Goal: Task Accomplishment & Management: Manage account settings

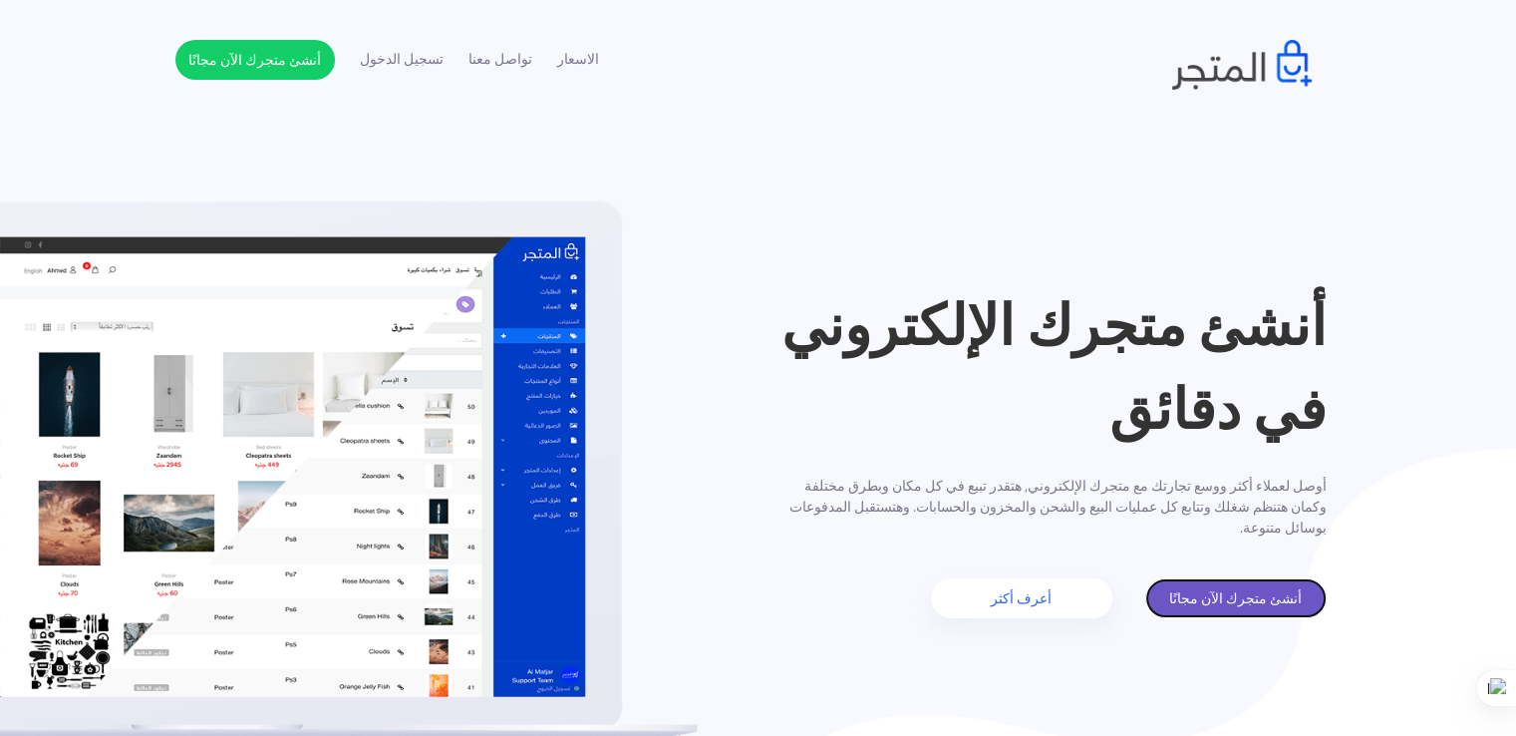
click at [1234, 589] on link "أنشئ متجرك الآن مجانًا" at bounding box center [1235, 598] width 181 height 40
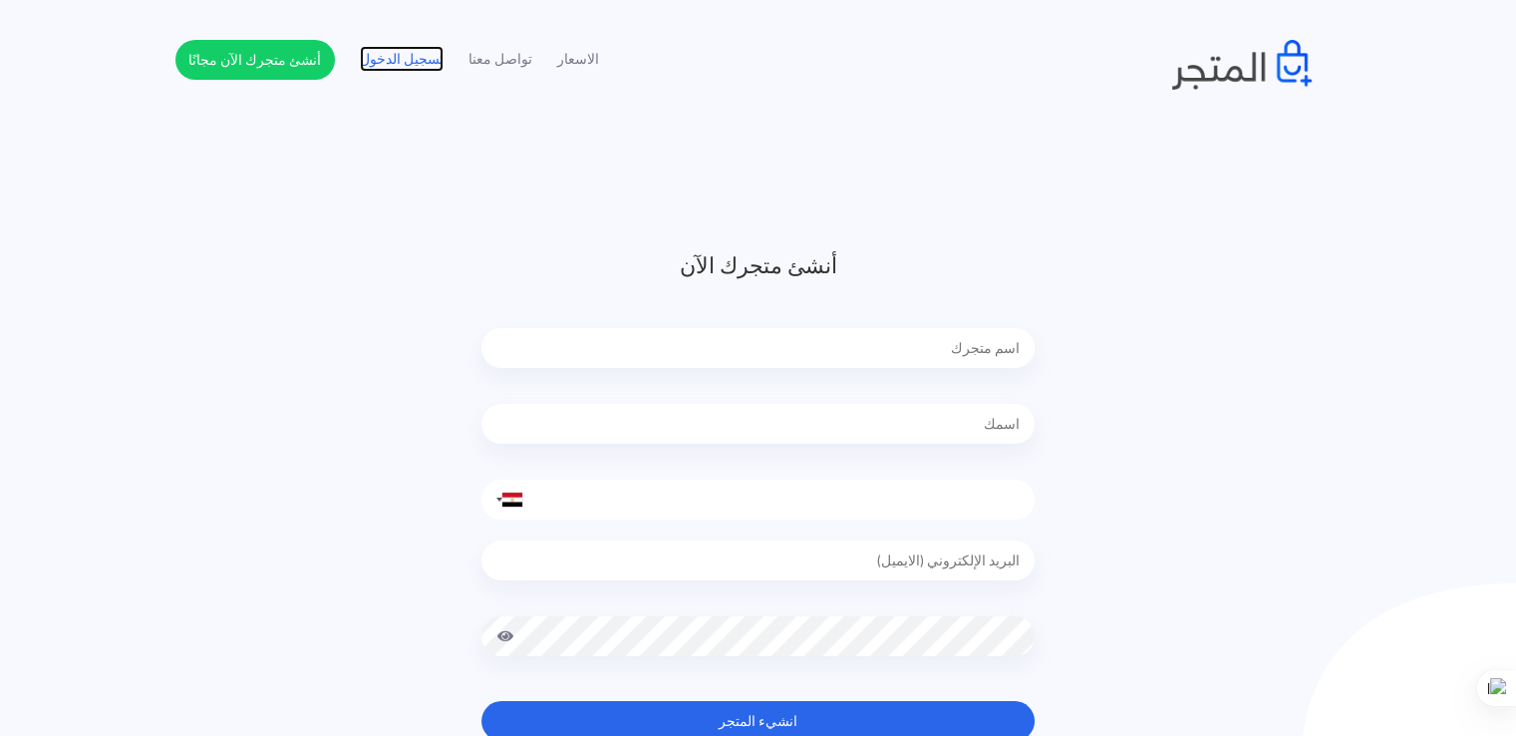
click at [407, 67] on link "تسجيل الدخول" at bounding box center [402, 59] width 84 height 21
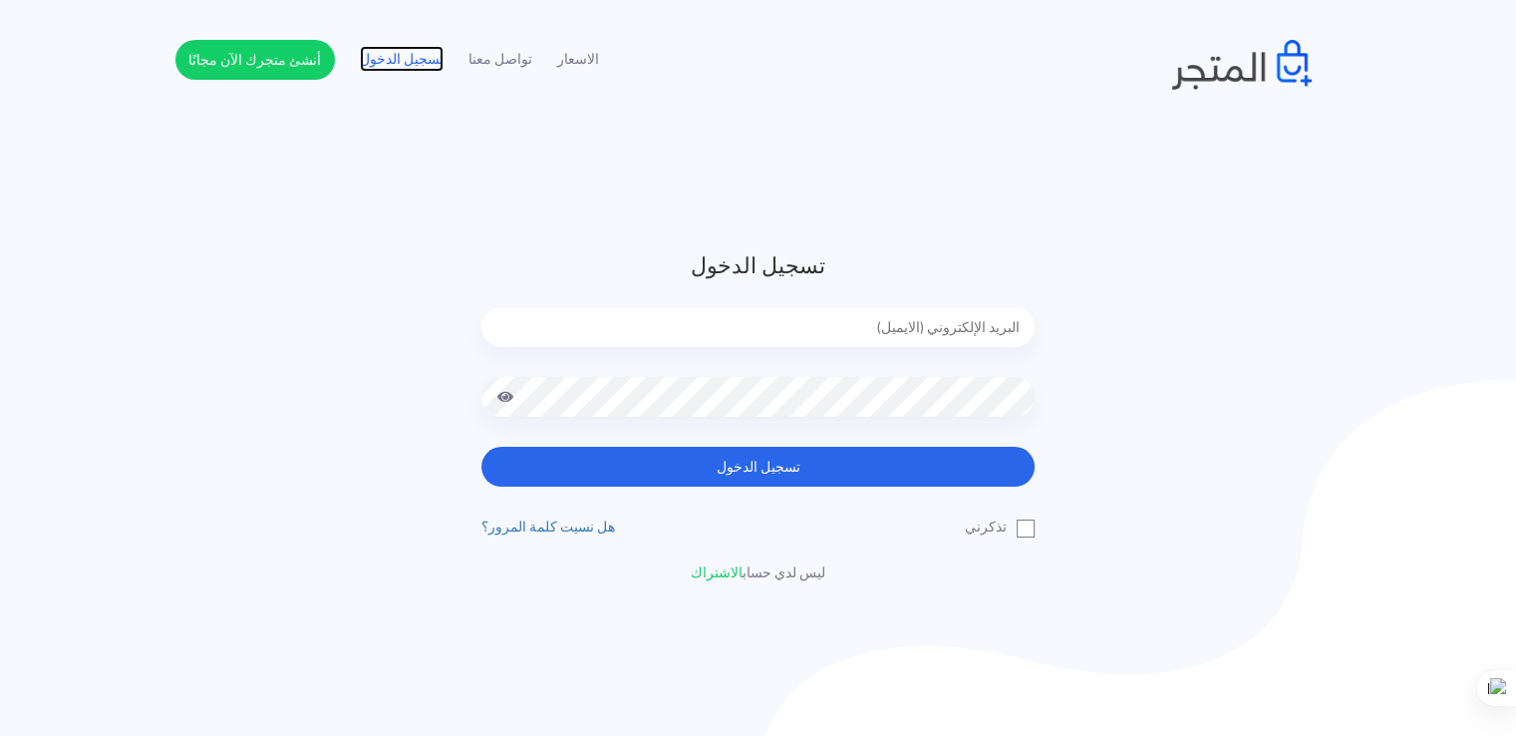
click at [407, 67] on link "تسجيل الدخول" at bounding box center [402, 59] width 84 height 21
drag, startPoint x: 0, startPoint y: 0, endPoint x: 407, endPoint y: 67, distance: 412.1
click at [407, 67] on link "تسجيل الدخول" at bounding box center [402, 59] width 84 height 21
drag, startPoint x: 0, startPoint y: 0, endPoint x: 407, endPoint y: 67, distance: 412.1
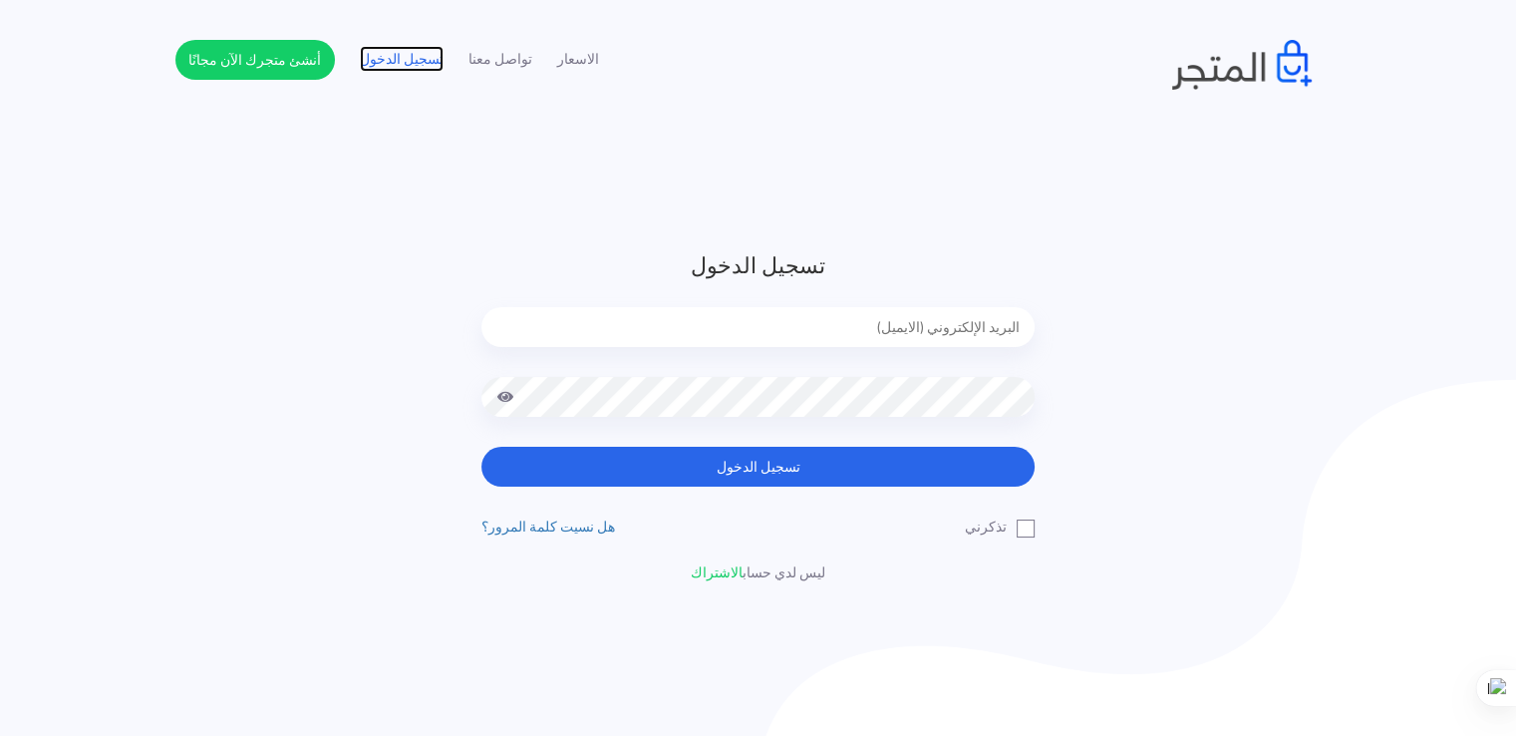
click at [407, 67] on link "تسجيل الدخول" at bounding box center [402, 59] width 84 height 21
click at [383, 60] on link "تسجيل الدخول" at bounding box center [402, 59] width 84 height 21
click at [331, 358] on div "تسجيل الدخول تسجيل الدخول تذكرني" at bounding box center [758, 416] width 1166 height 334
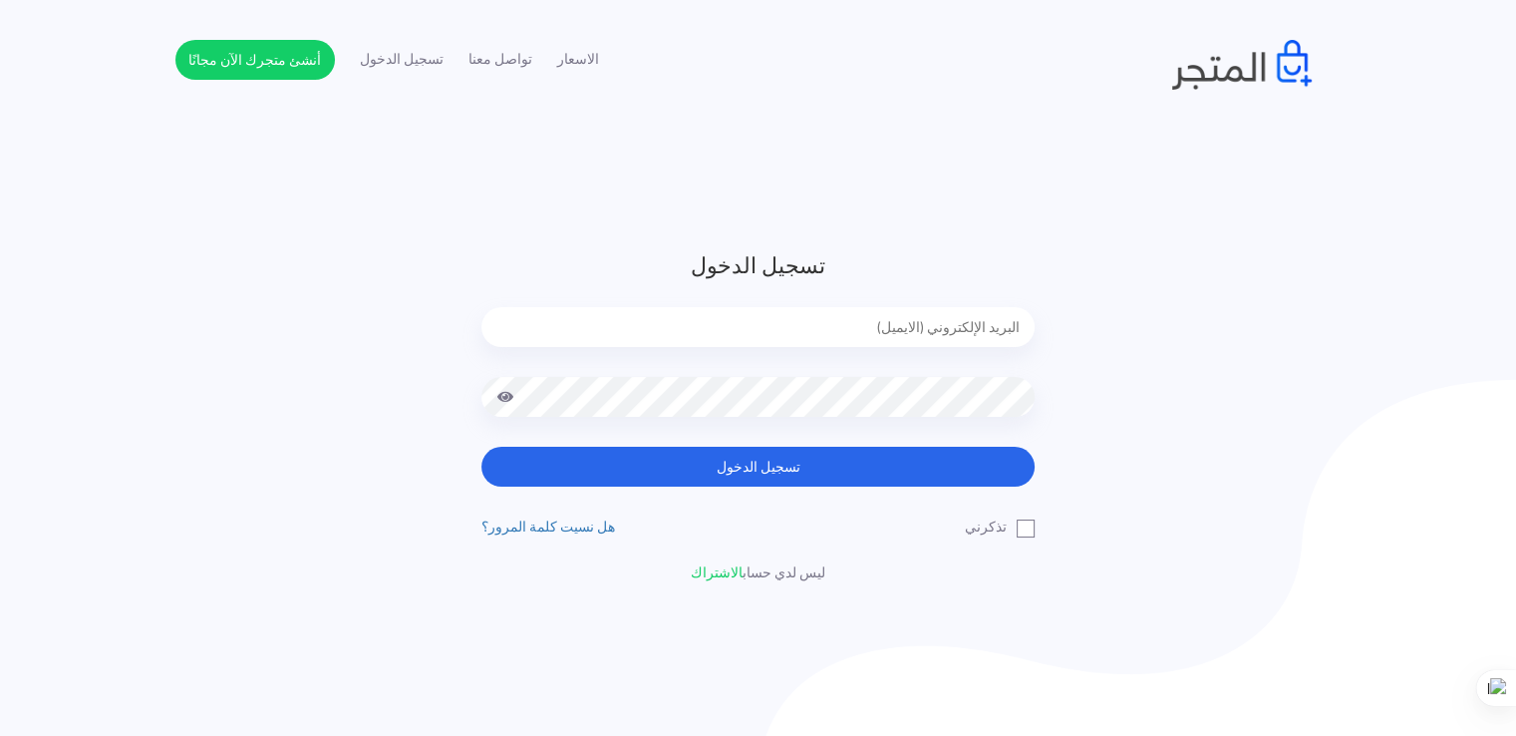
click at [506, 394] on span at bounding box center [505, 397] width 18 height 40
click at [707, 328] on input "email" at bounding box center [757, 327] width 553 height 40
click at [917, 329] on input "email" at bounding box center [757, 327] width 553 height 40
paste input "xp.switch99@gmail.com"
type input "xp.switch99@gmail.com"
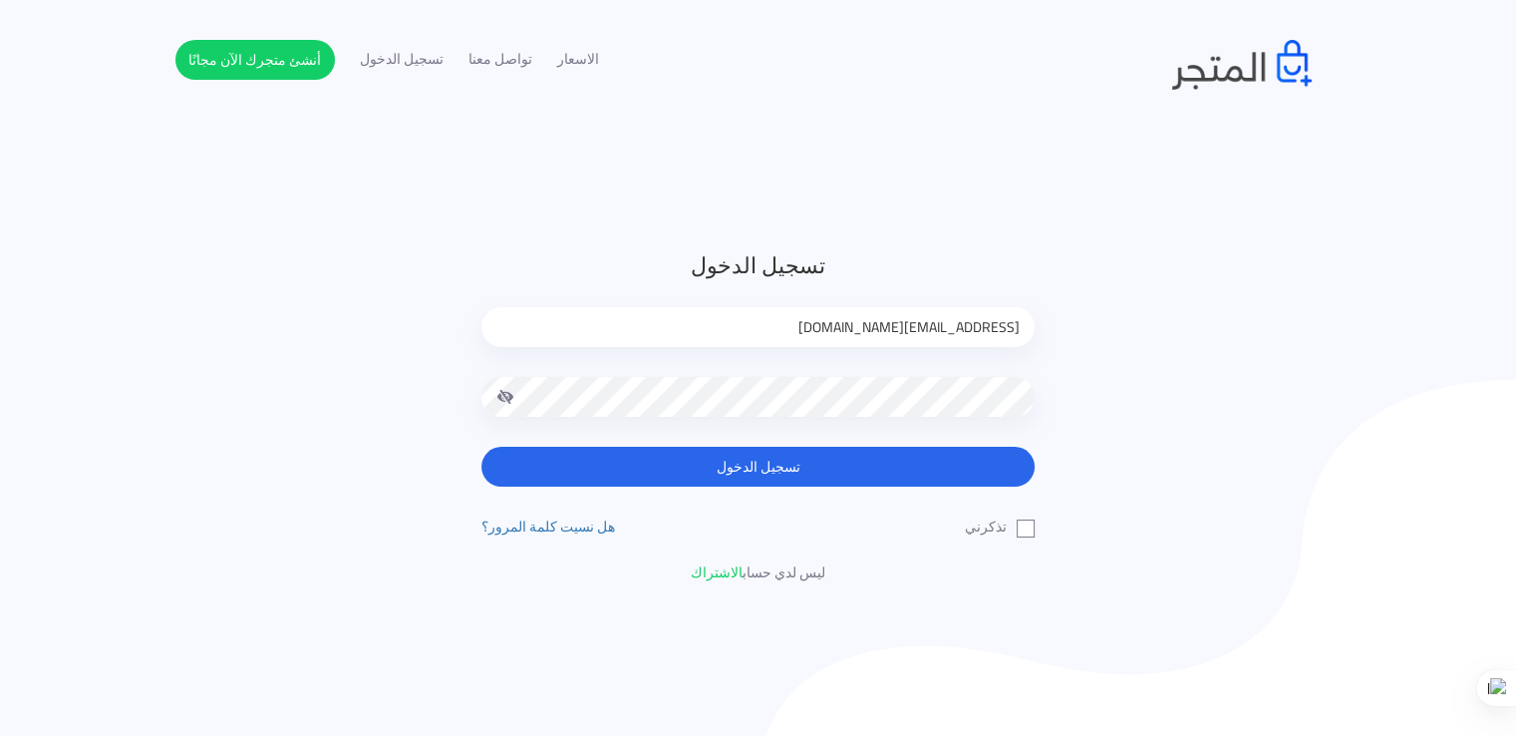
click at [481, 447] on button "تسجيل الدخول" at bounding box center [757, 467] width 553 height 40
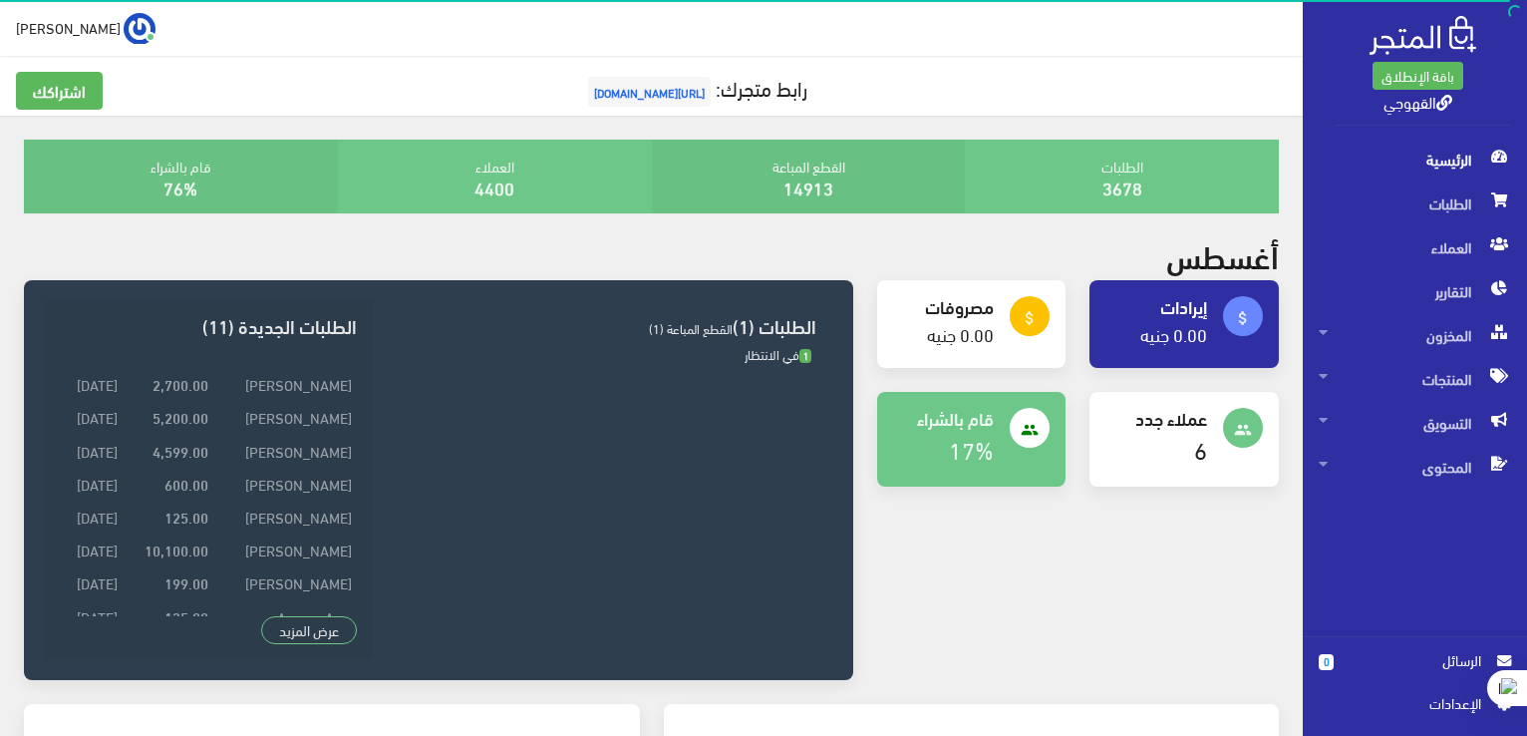
click at [1176, 445] on h4 "6" at bounding box center [1156, 449] width 102 height 27
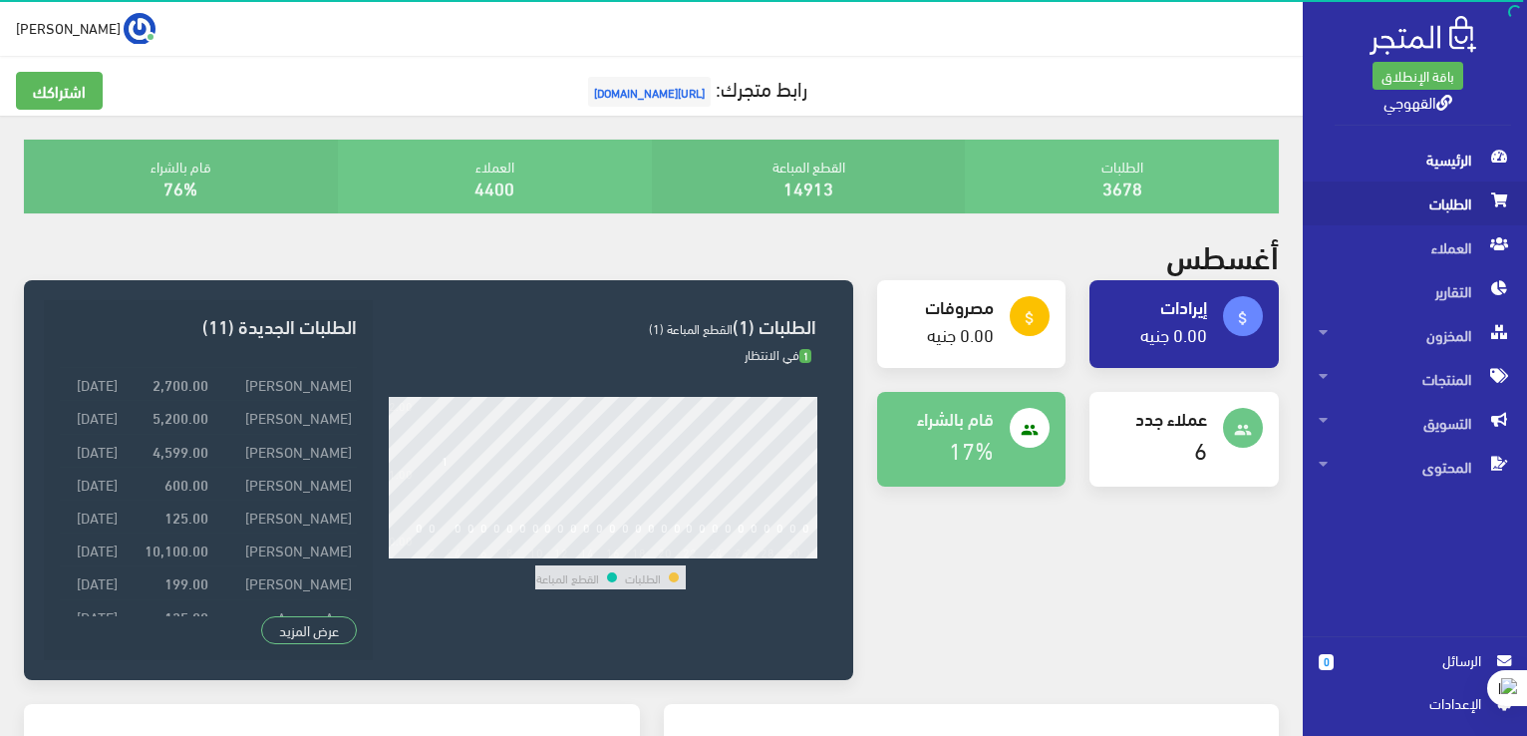
click at [1437, 202] on span "الطلبات" at bounding box center [1415, 203] width 192 height 44
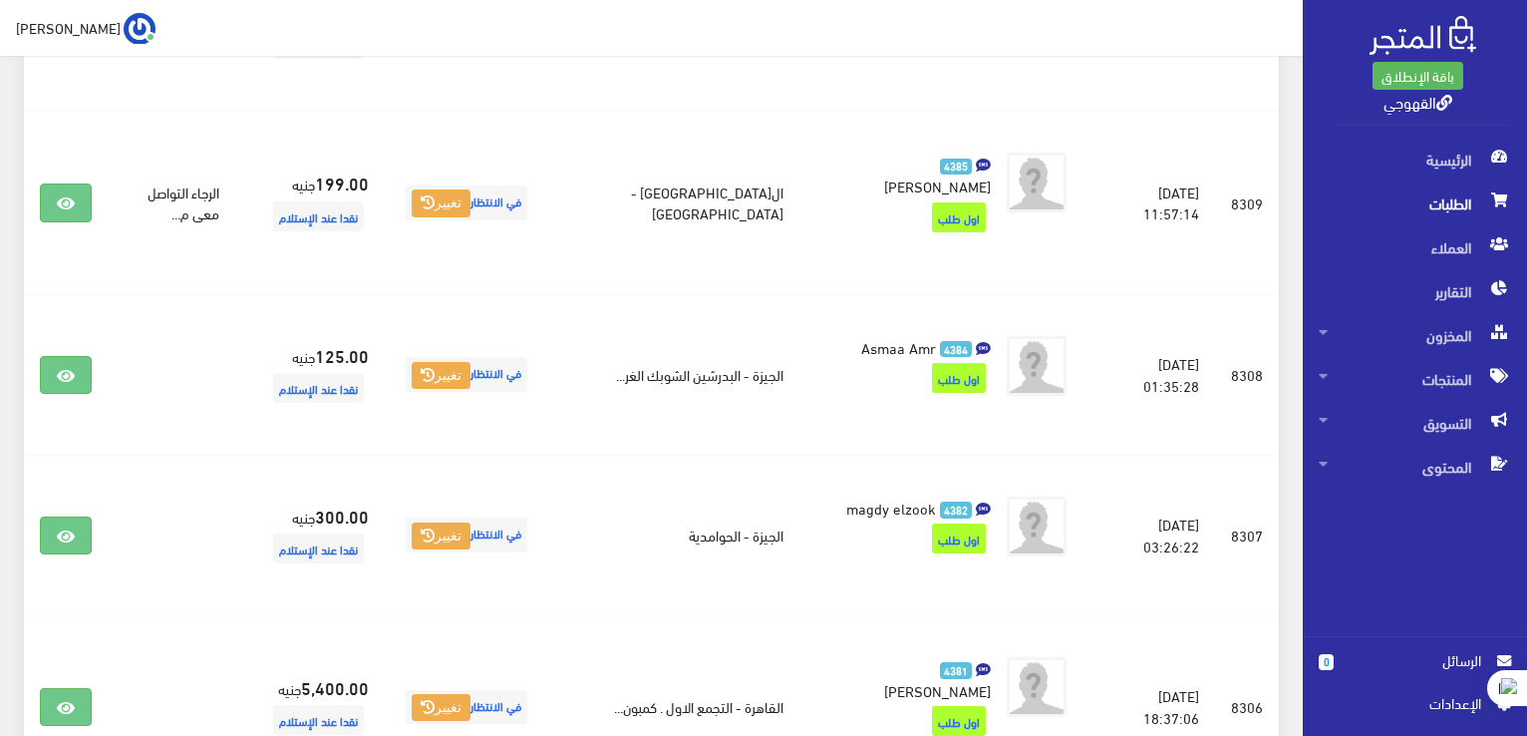
scroll to position [2073, 0]
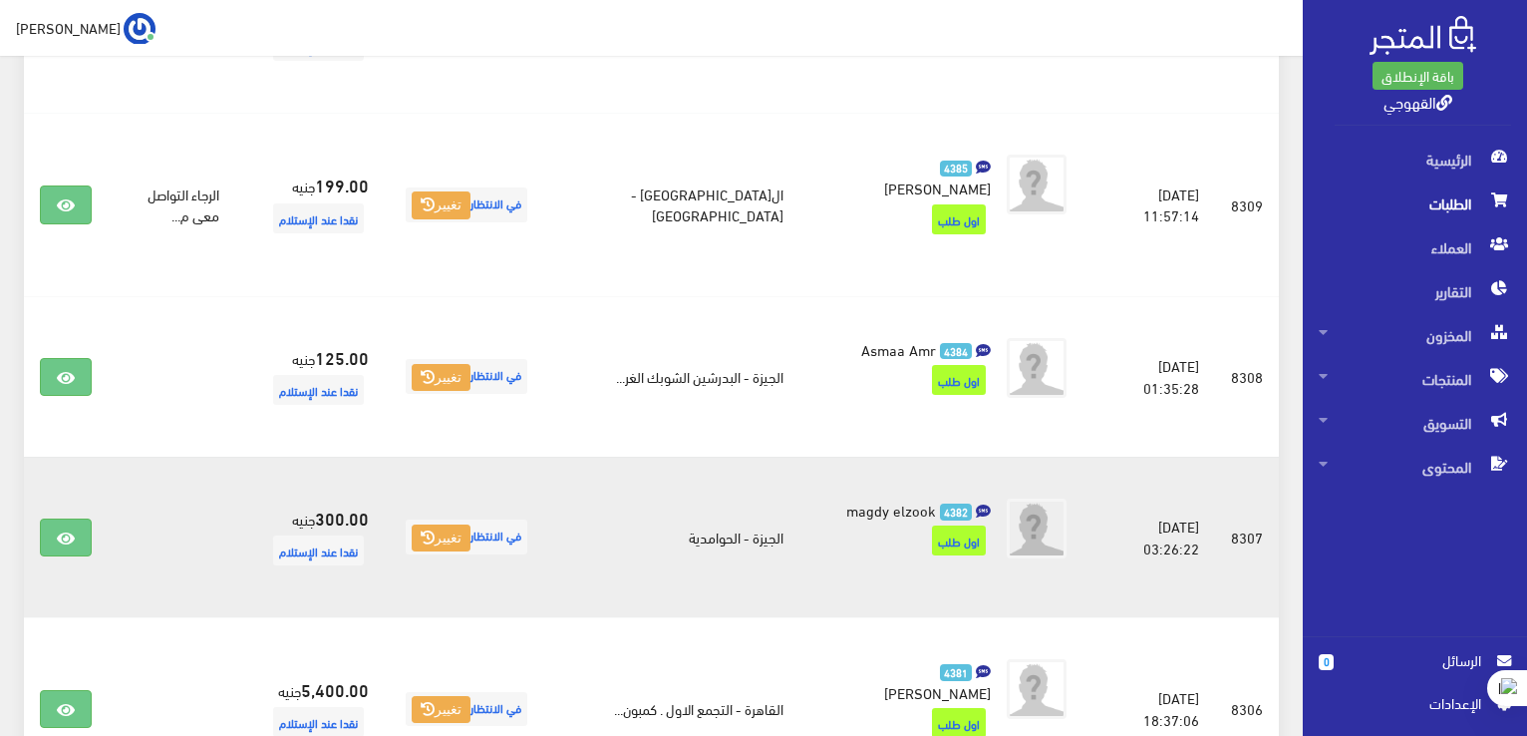
click at [802, 457] on td "4382 magdy elzook" at bounding box center [948, 537] width 299 height 160
click at [873, 490] on li "4382 magdy elzook" at bounding box center [948, 529] width 267 height 78
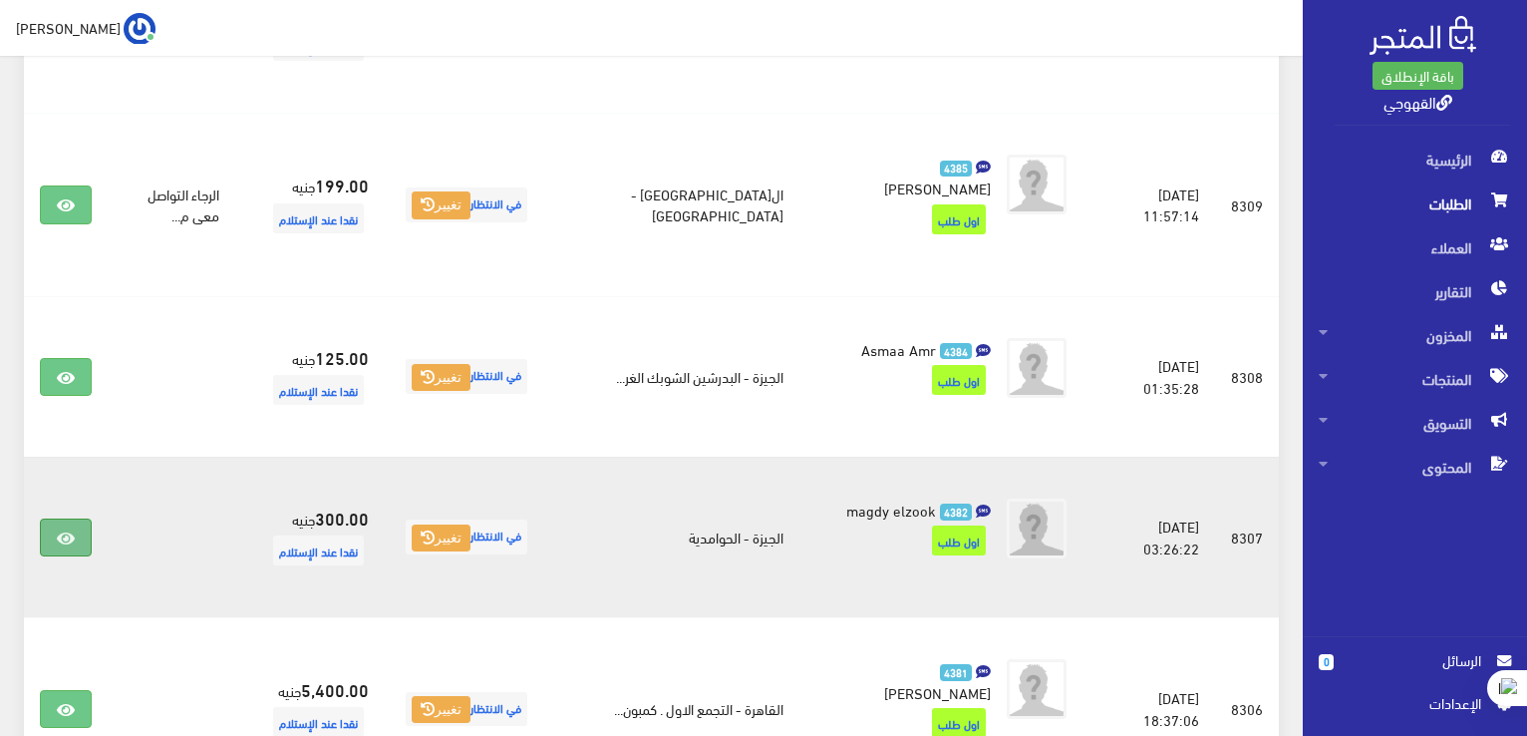
click at [84, 518] on link at bounding box center [66, 537] width 52 height 38
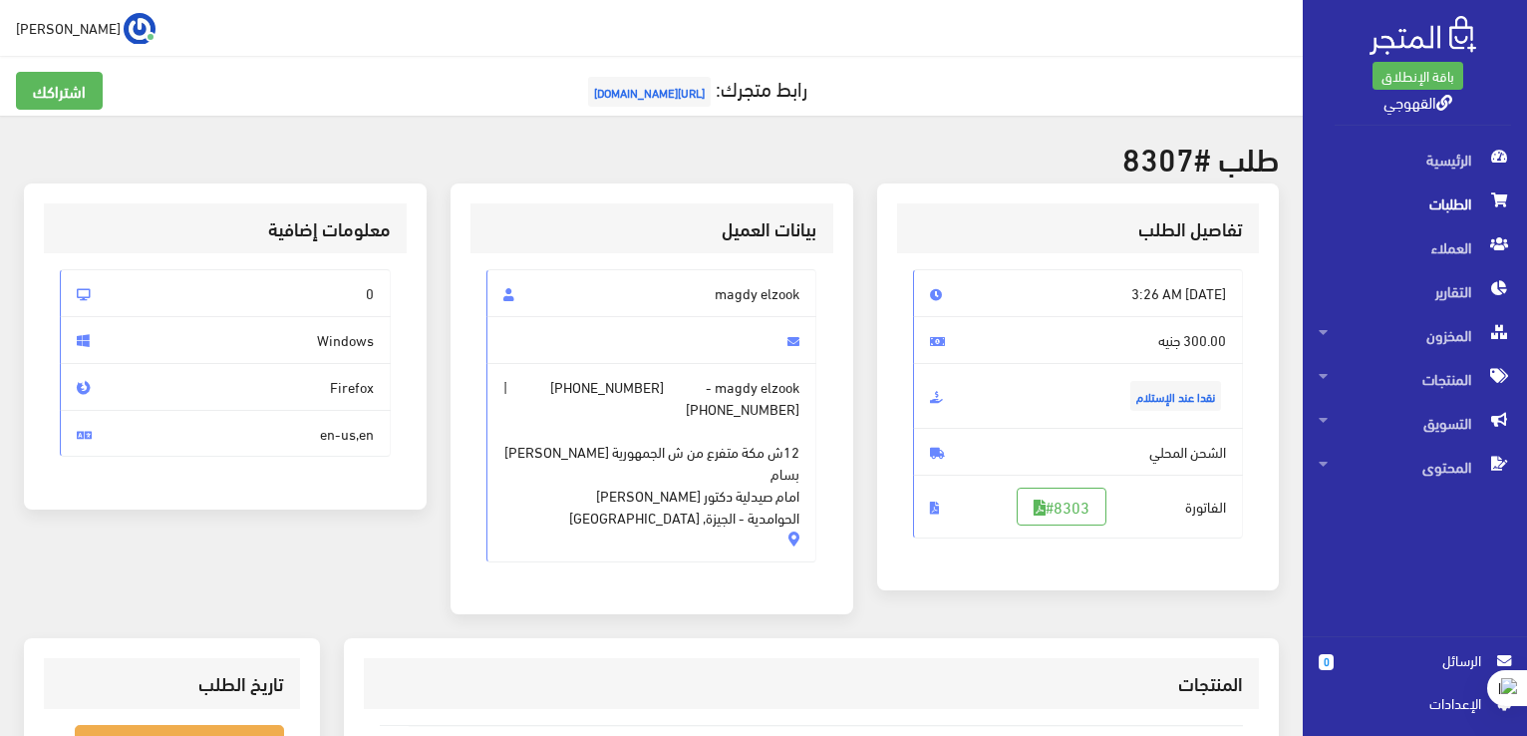
click at [1109, 302] on span "Tue, May 13, 2025 3:26 AM" at bounding box center [1078, 293] width 331 height 48
click at [1091, 503] on link "#8303" at bounding box center [1062, 506] width 90 height 38
click at [1479, 293] on span "التقارير" at bounding box center [1415, 291] width 192 height 44
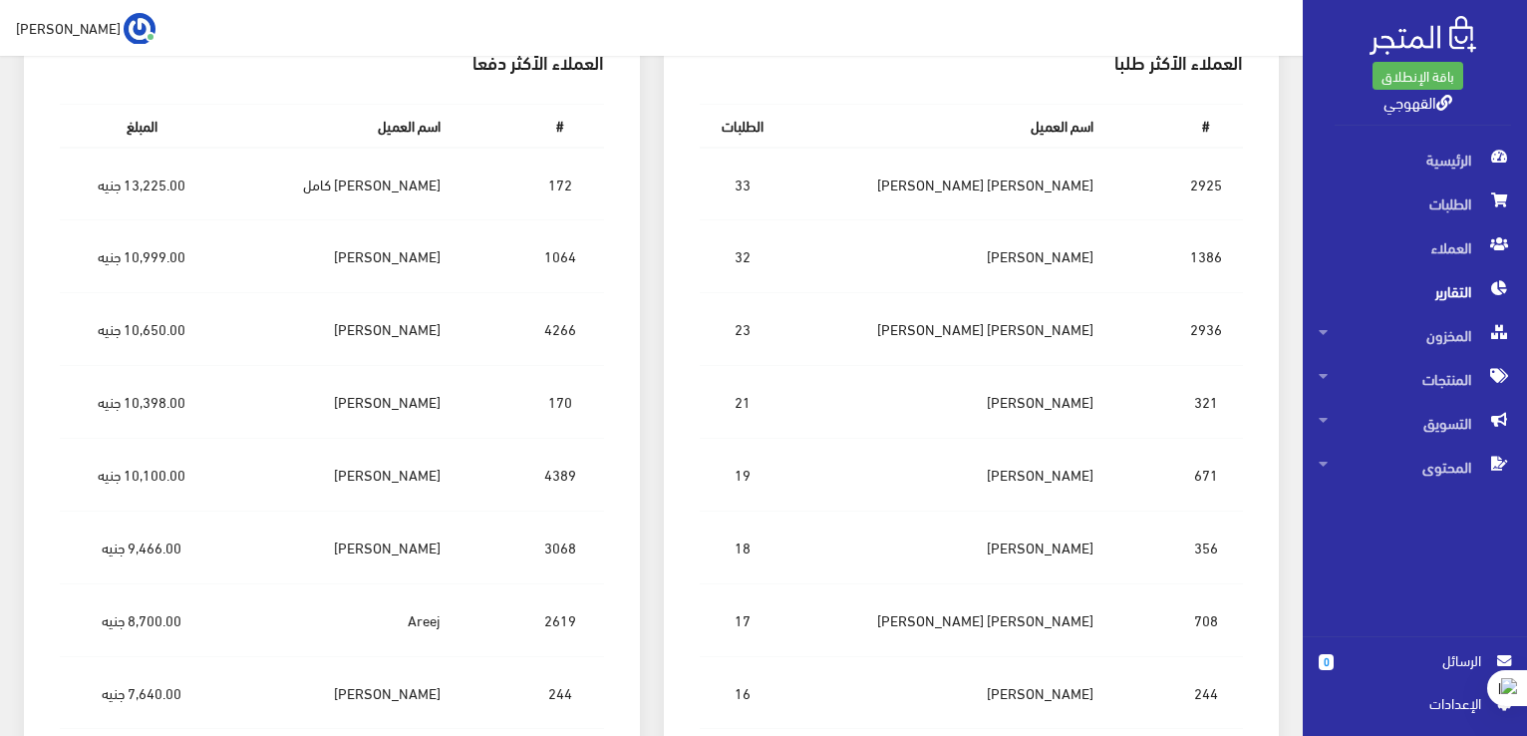
scroll to position [1475, 0]
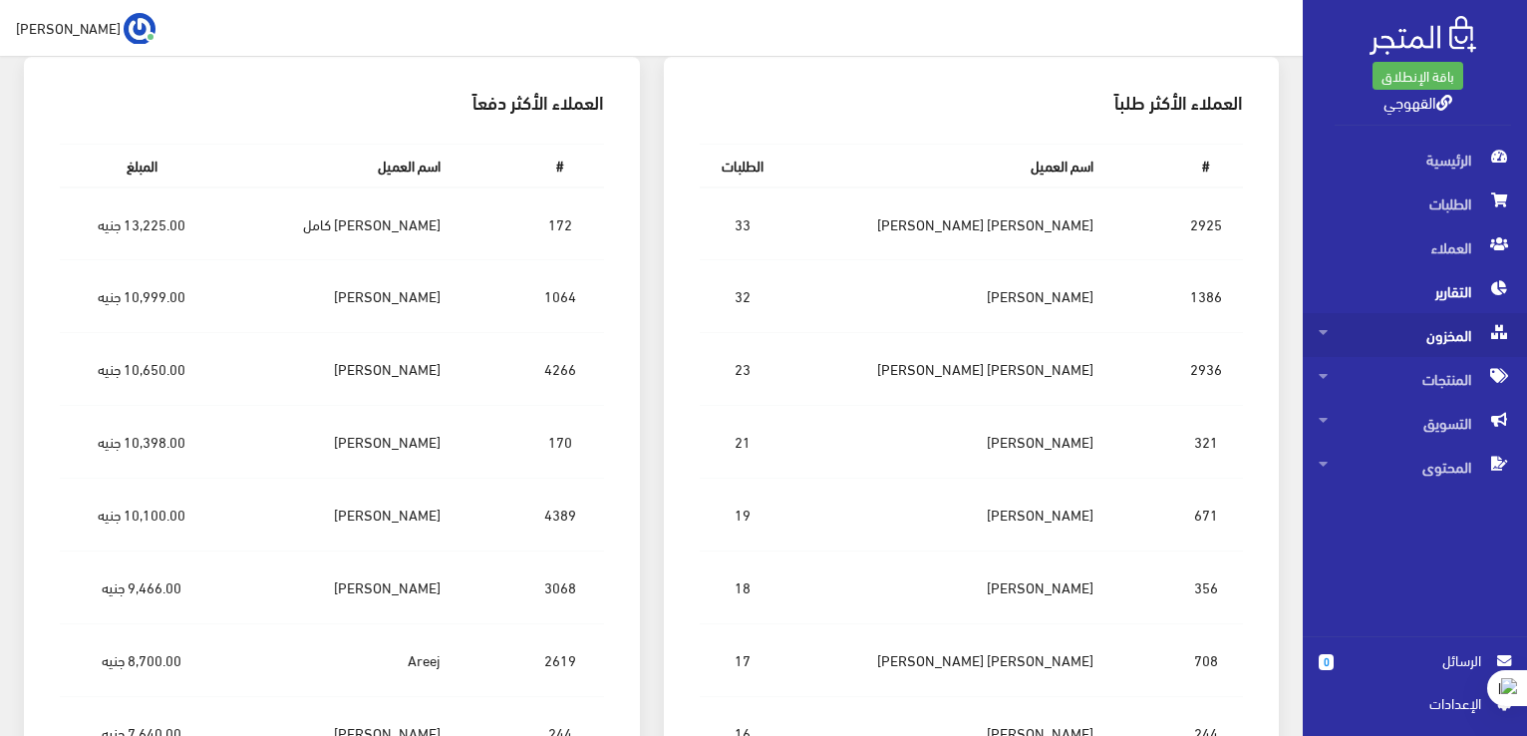
click at [1440, 333] on span "المخزون" at bounding box center [1415, 335] width 192 height 44
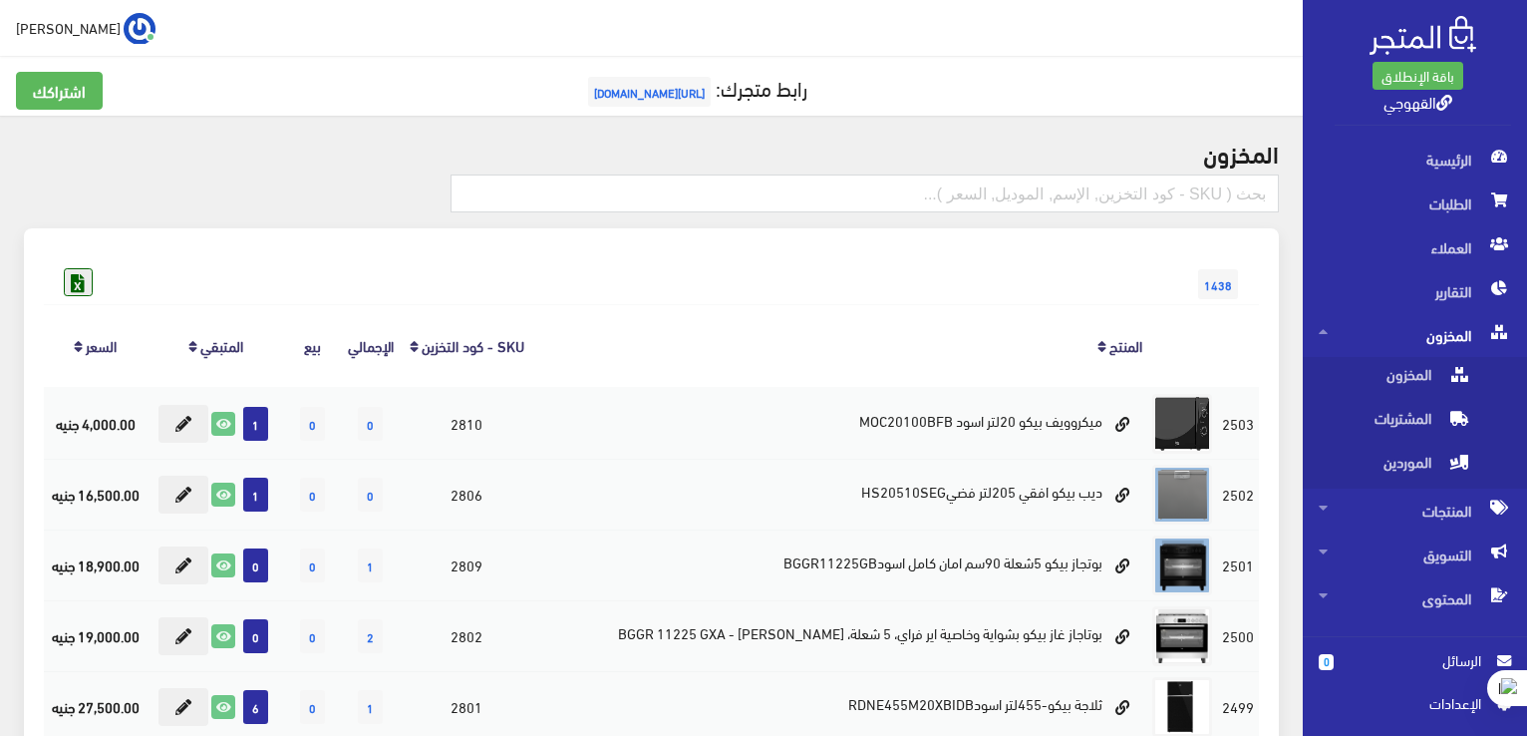
click at [71, 290] on icon at bounding box center [78, 282] width 26 height 26
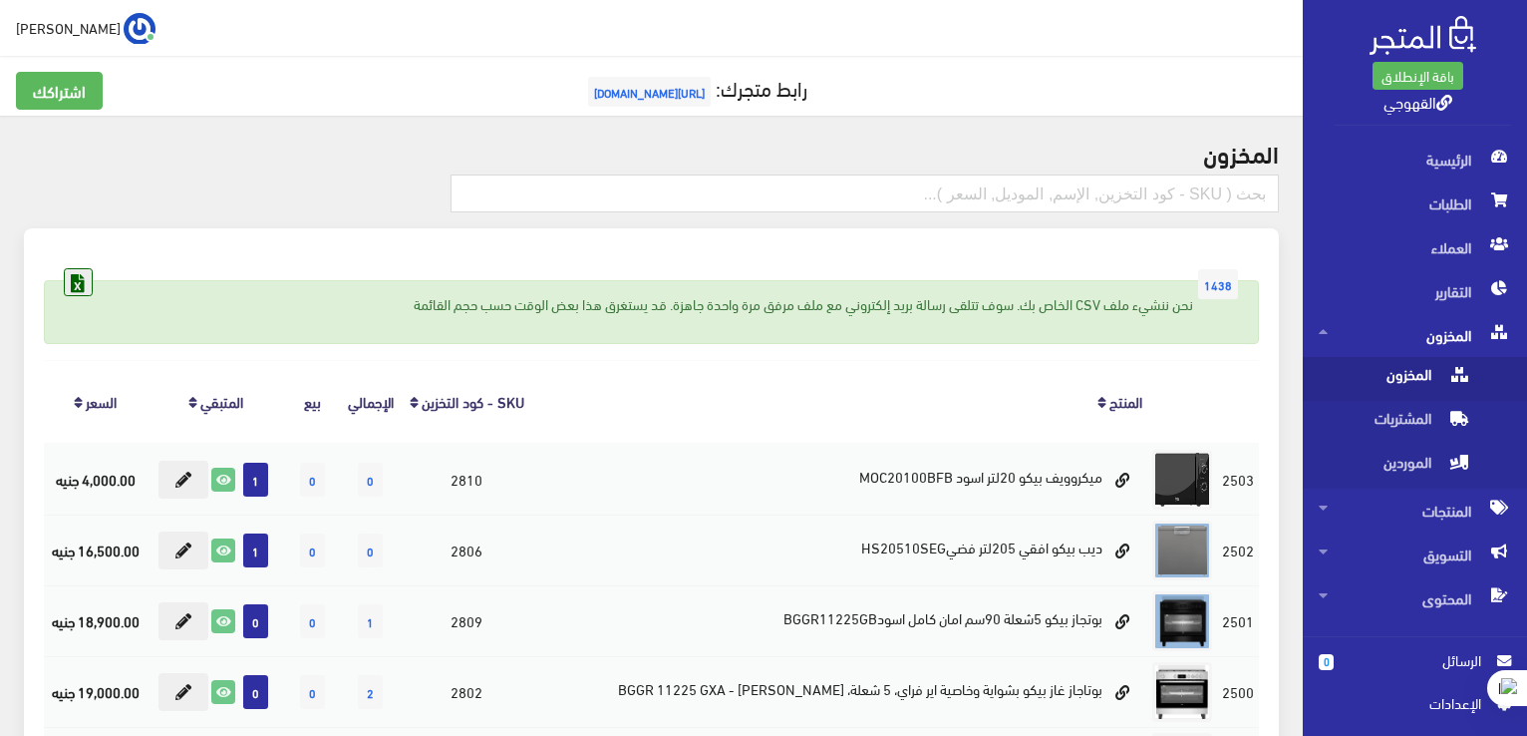
click at [77, 286] on icon at bounding box center [78, 282] width 26 height 26
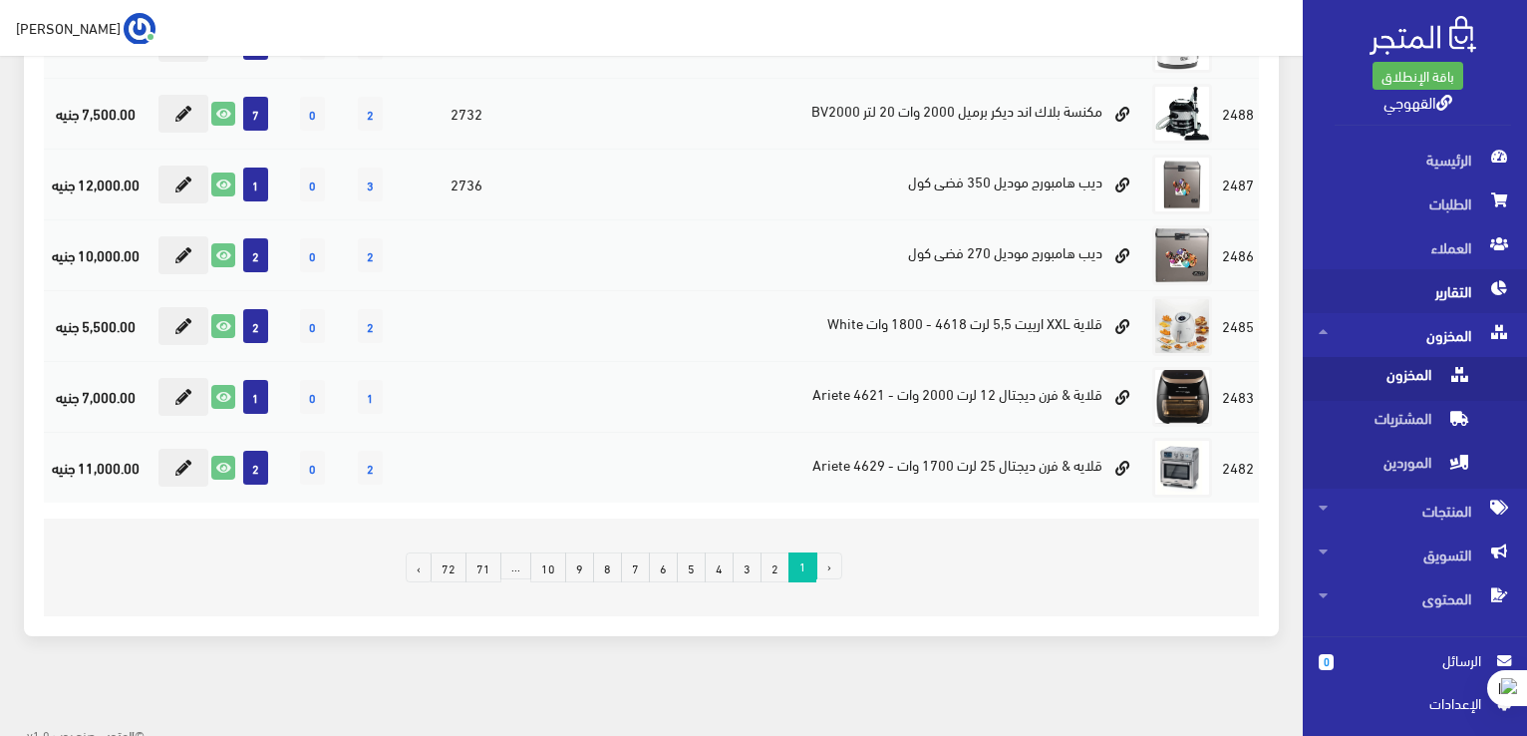
scroll to position [1363, 0]
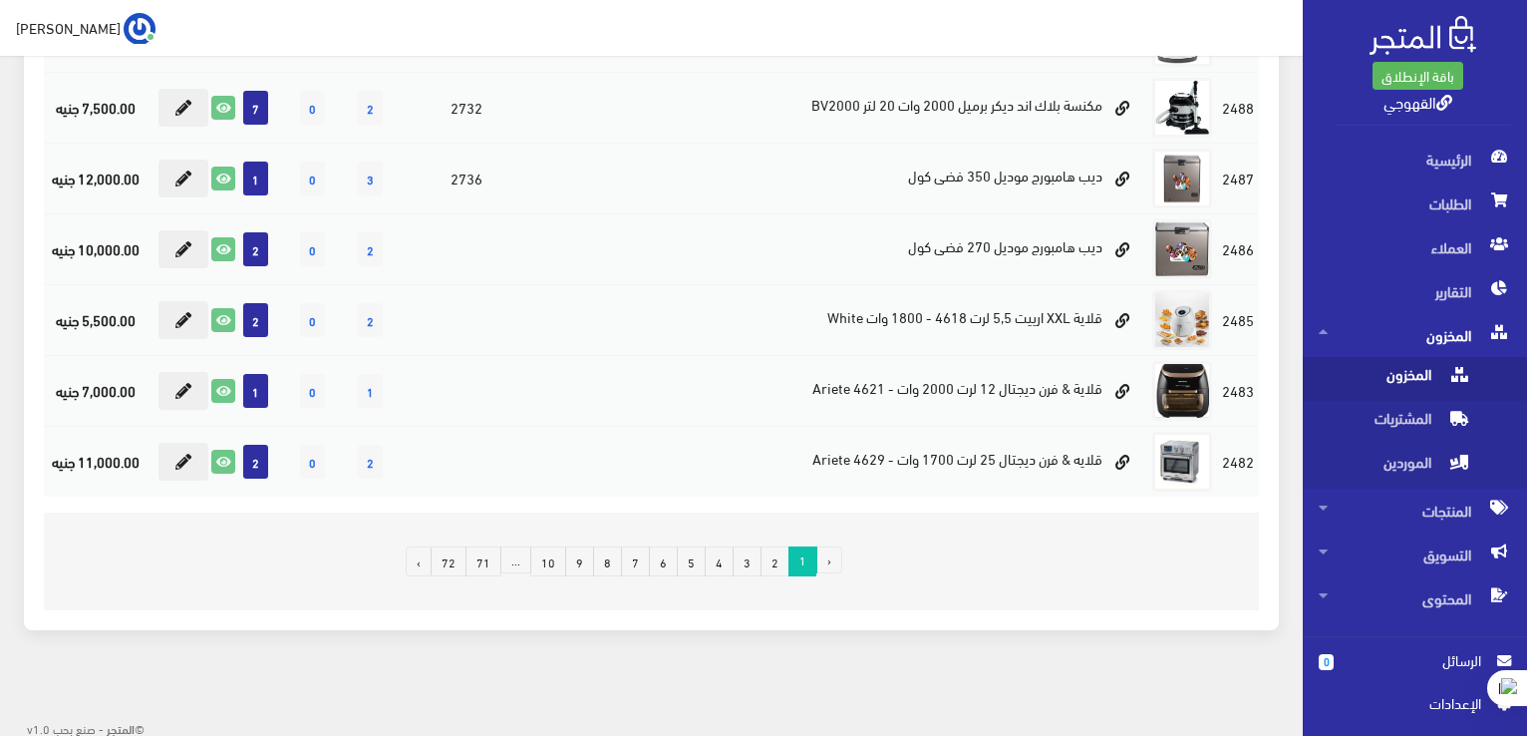
click at [455, 559] on link "72" at bounding box center [449, 561] width 36 height 30
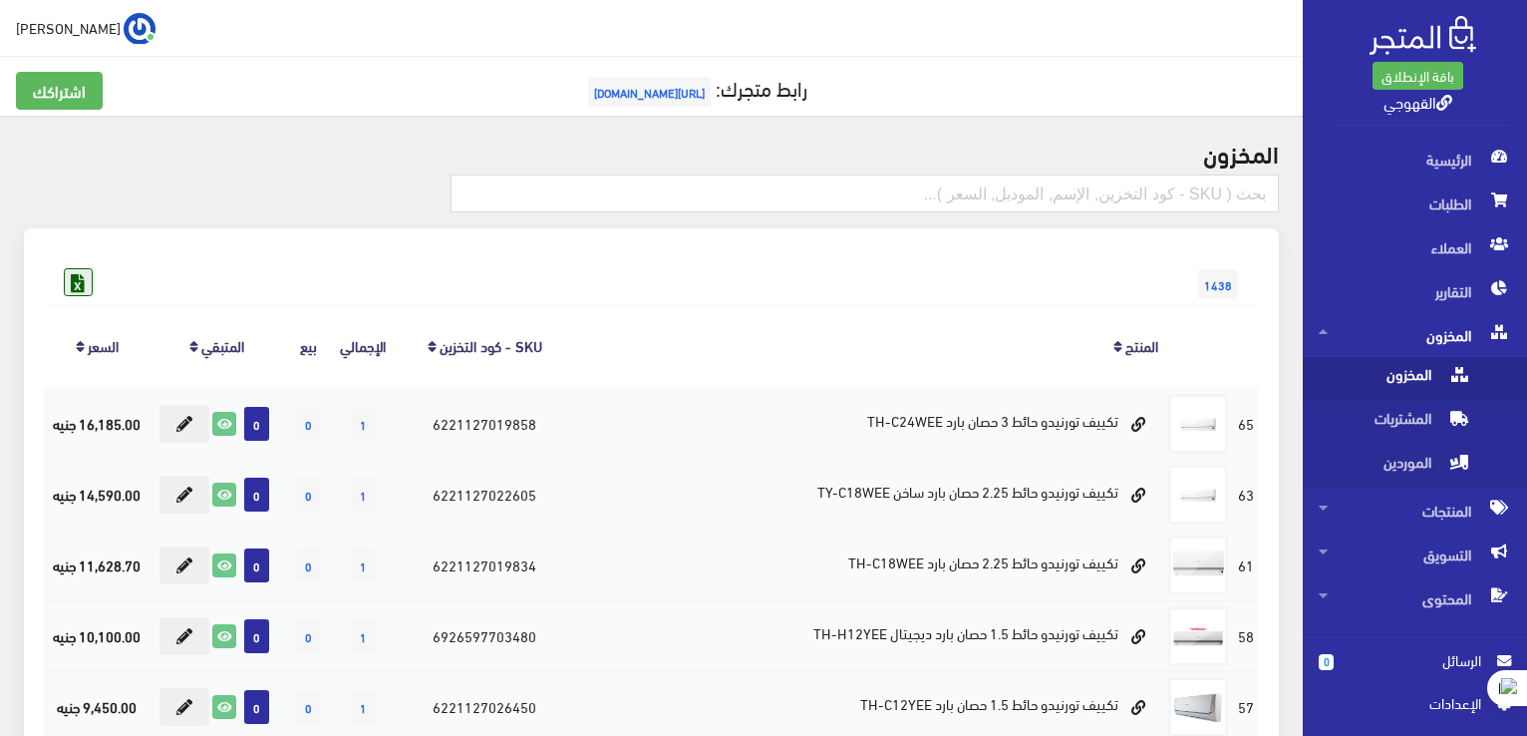
click at [76, 288] on icon at bounding box center [78, 282] width 26 height 26
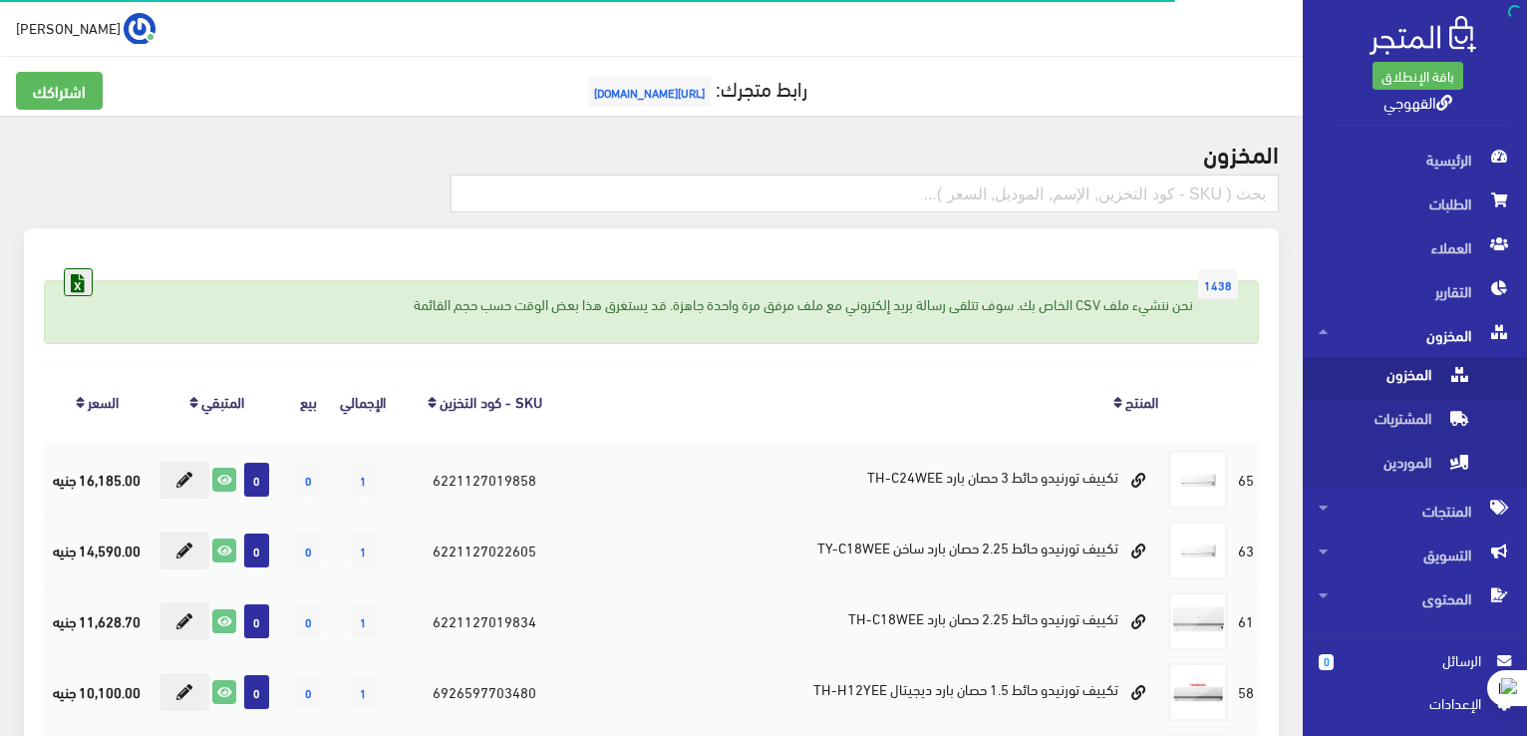
click at [74, 276] on icon at bounding box center [78, 282] width 26 height 26
click at [489, 41] on div "[PERSON_NAME] اشتراكي تسجيل الخروج" at bounding box center [651, 28] width 1271 height 32
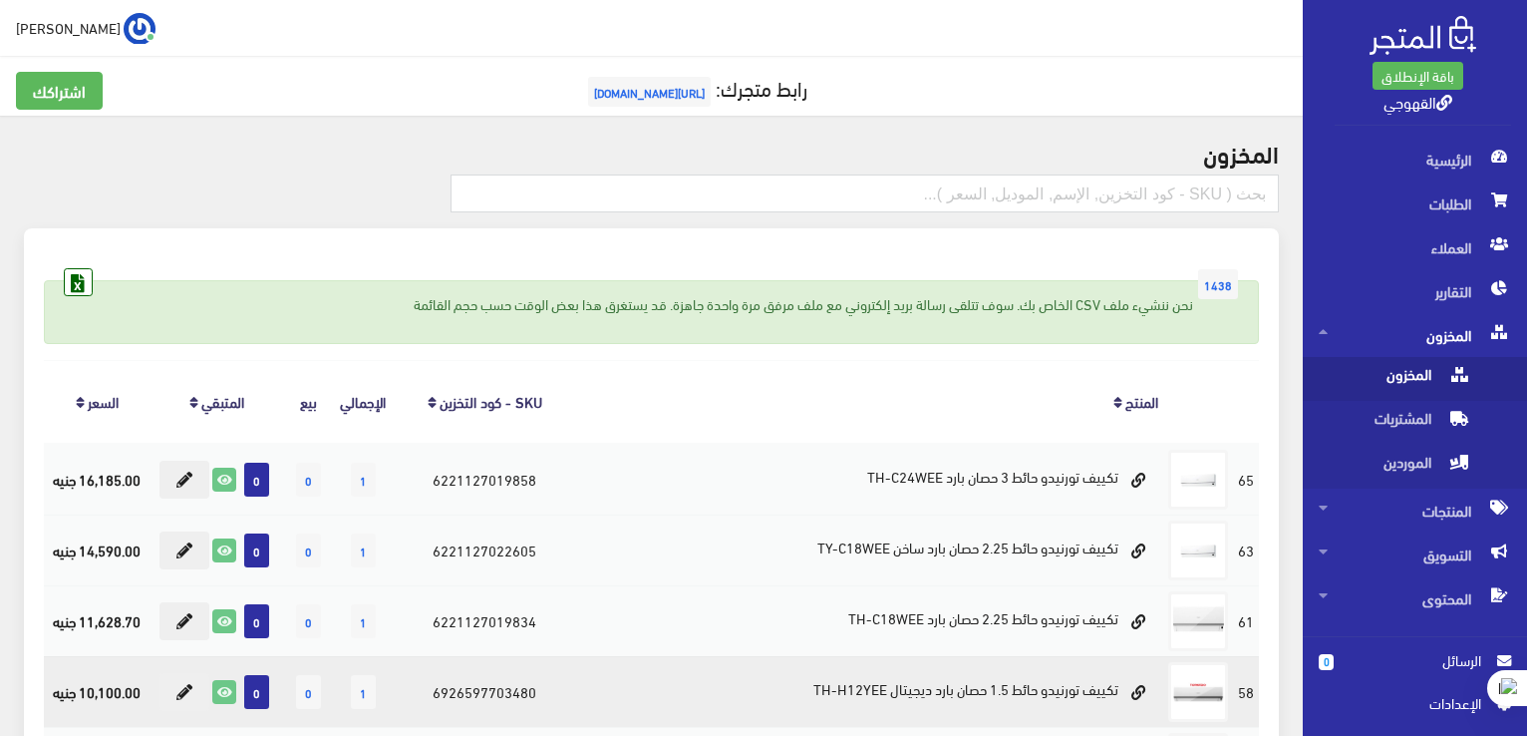
click at [47, 697] on td "10,100.00 جنيه" at bounding box center [97, 691] width 106 height 71
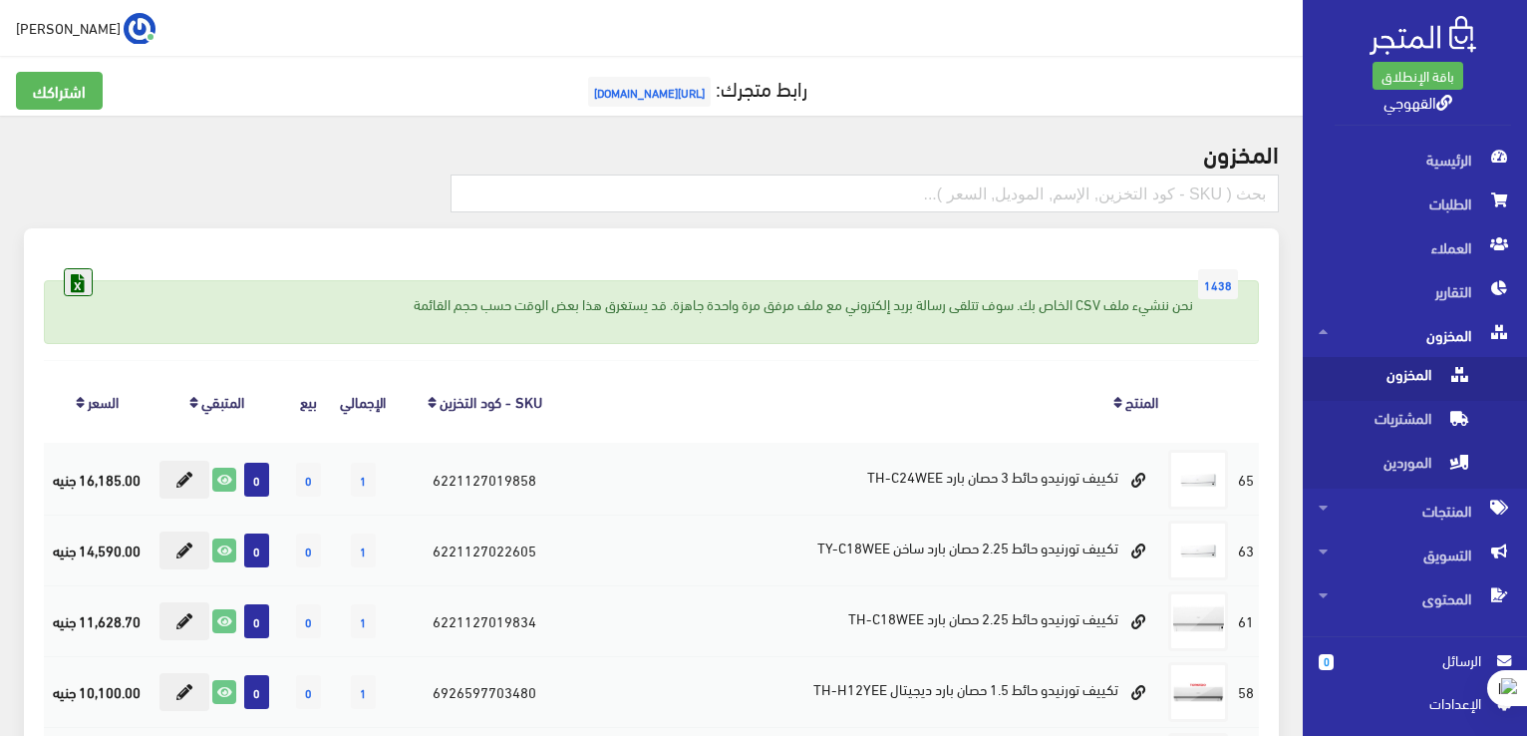
drag, startPoint x: 80, startPoint y: 276, endPoint x: 112, endPoint y: 296, distance: 37.6
click at [90, 279] on icon at bounding box center [78, 282] width 26 height 26
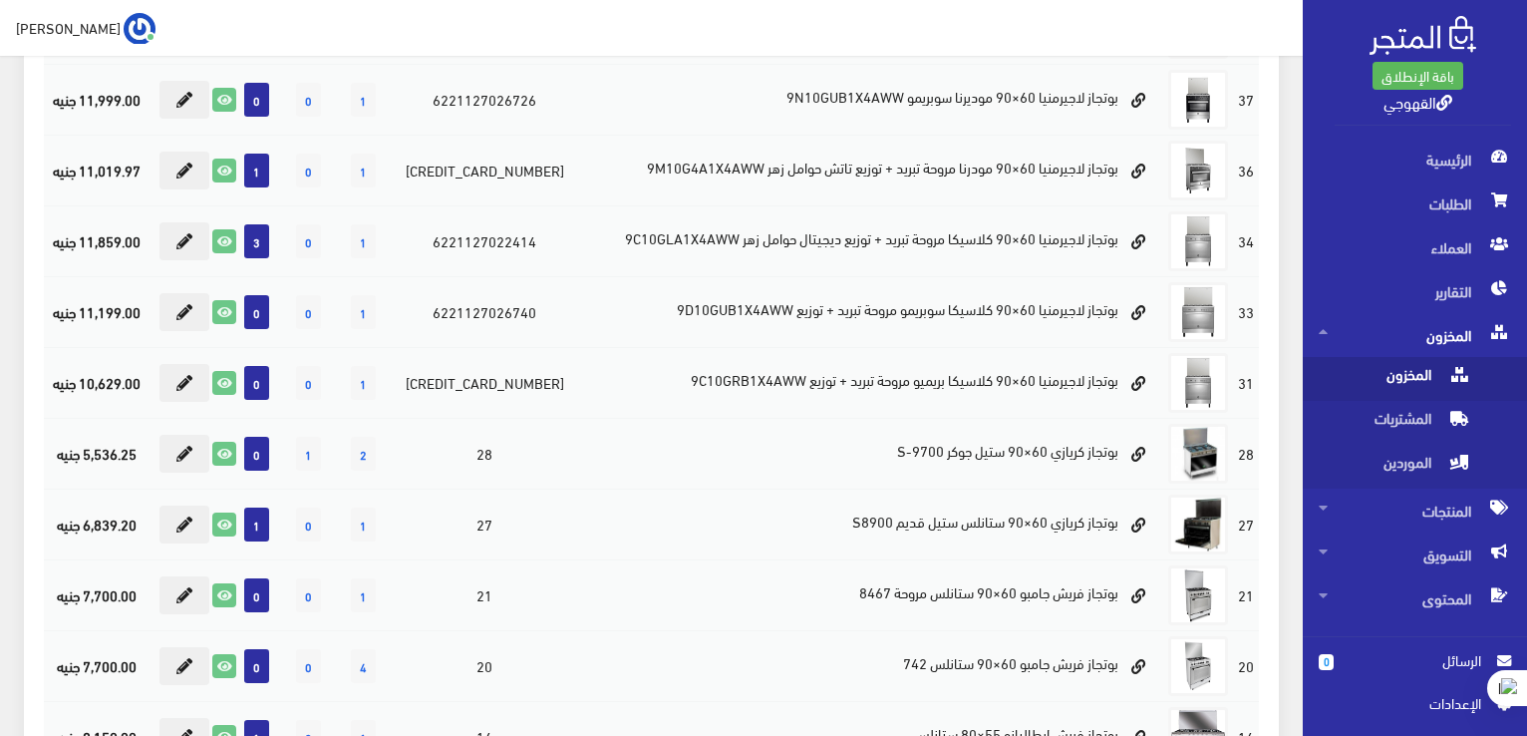
scroll to position [877, 0]
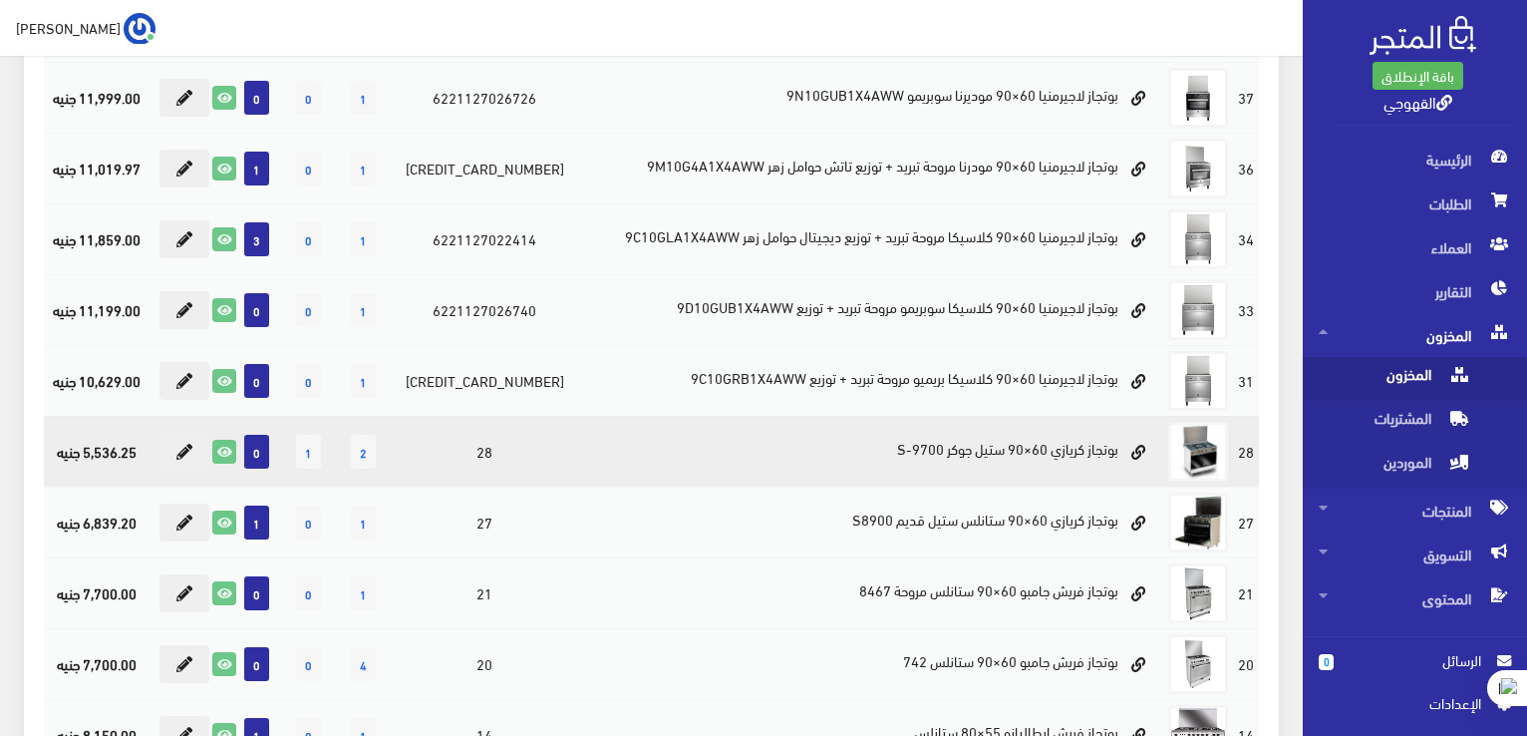
click at [1030, 467] on td "بوتجاز كريازي 60×90 ستيل جوكر S-9700" at bounding box center [870, 451] width 588 height 71
click at [1124, 457] on link at bounding box center [1138, 451] width 40 height 35
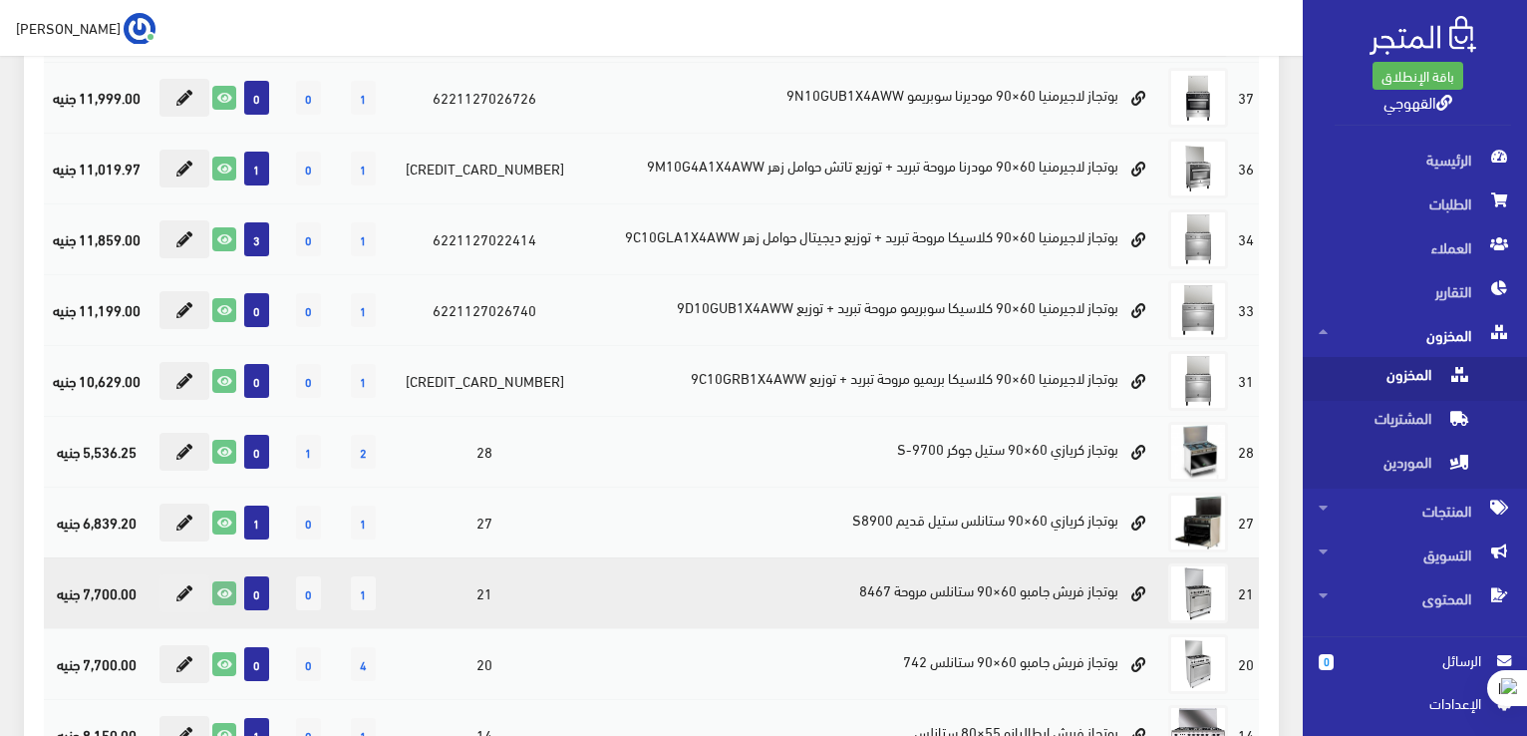
click at [235, 591] on icon at bounding box center [224, 593] width 22 height 22
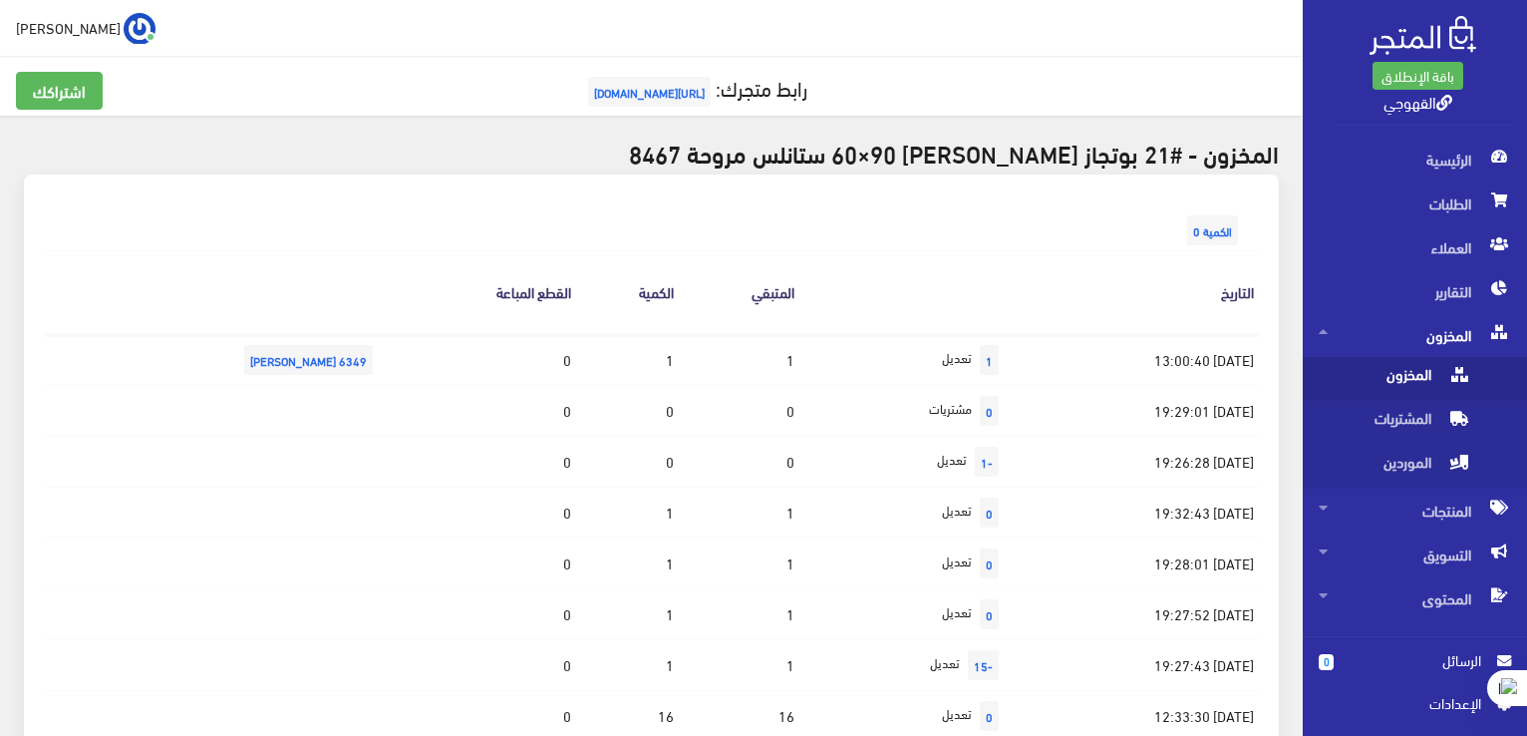
click at [722, 299] on th "المتبقي" at bounding box center [739, 291] width 121 height 83
click at [510, 292] on th "القطع المباعة" at bounding box center [479, 291] width 193 height 83
drag, startPoint x: 1233, startPoint y: 200, endPoint x: 1244, endPoint y: 205, distance: 12.0
click at [1239, 204] on div "الكمية 0" at bounding box center [651, 210] width 1215 height 32
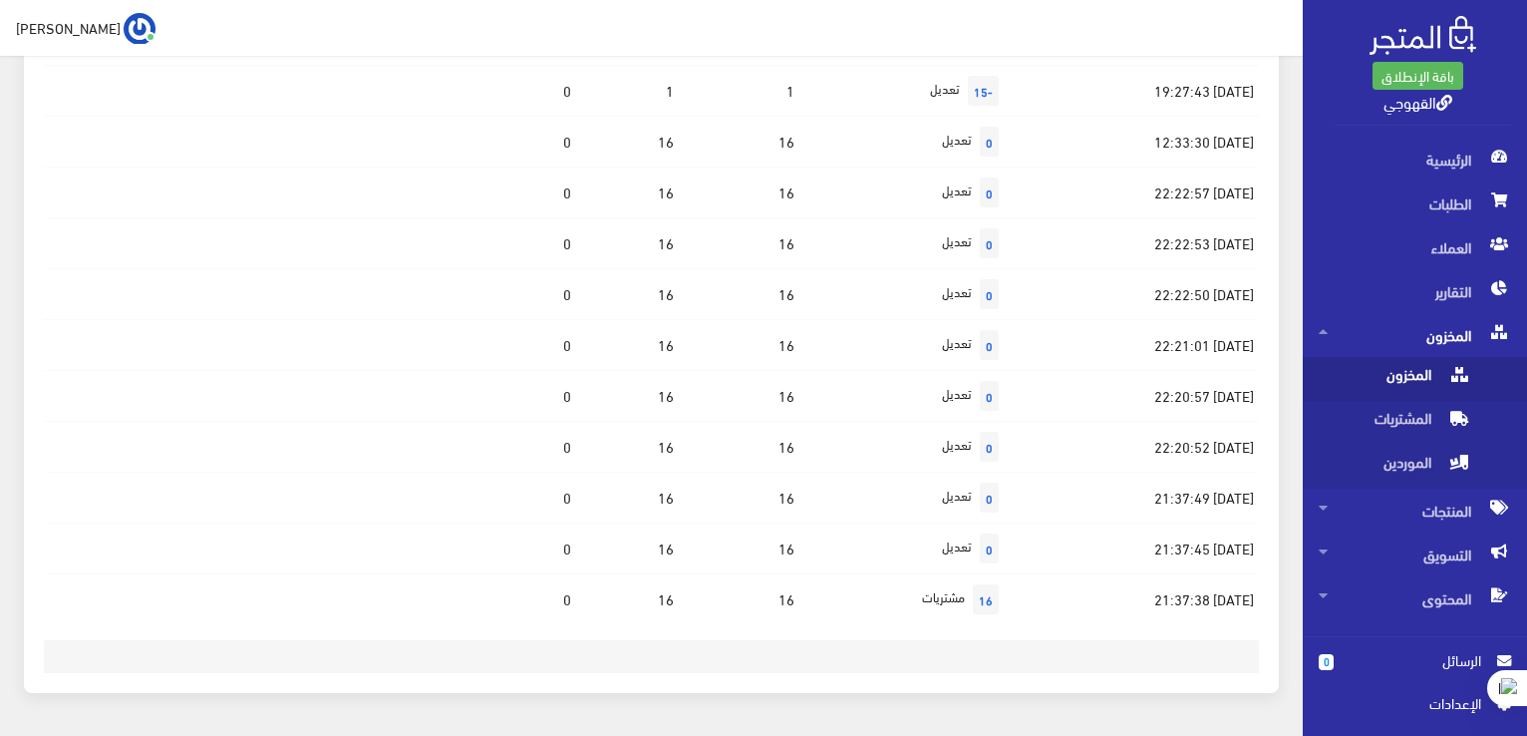
scroll to position [638, 0]
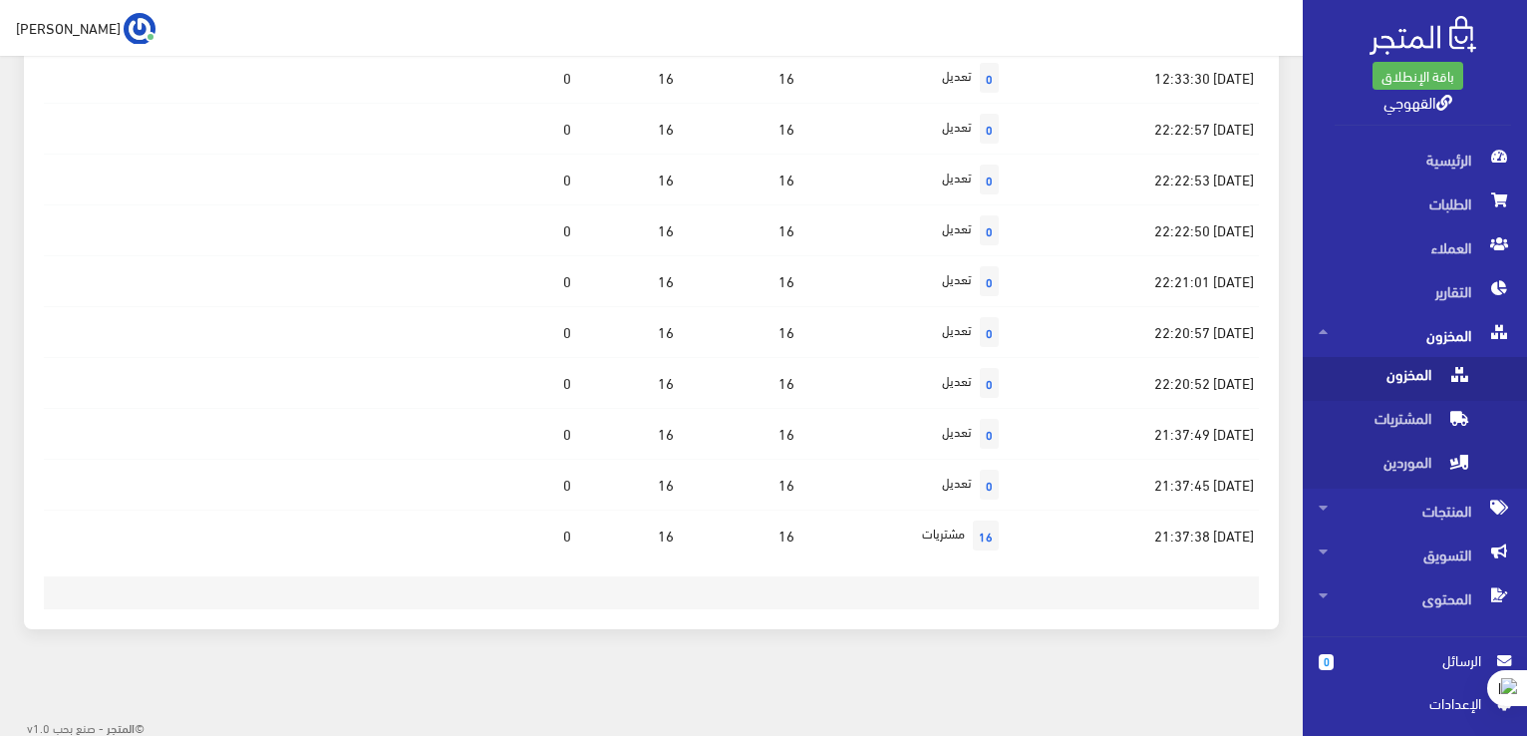
click at [1429, 391] on span "المخزون" at bounding box center [1395, 379] width 152 height 44
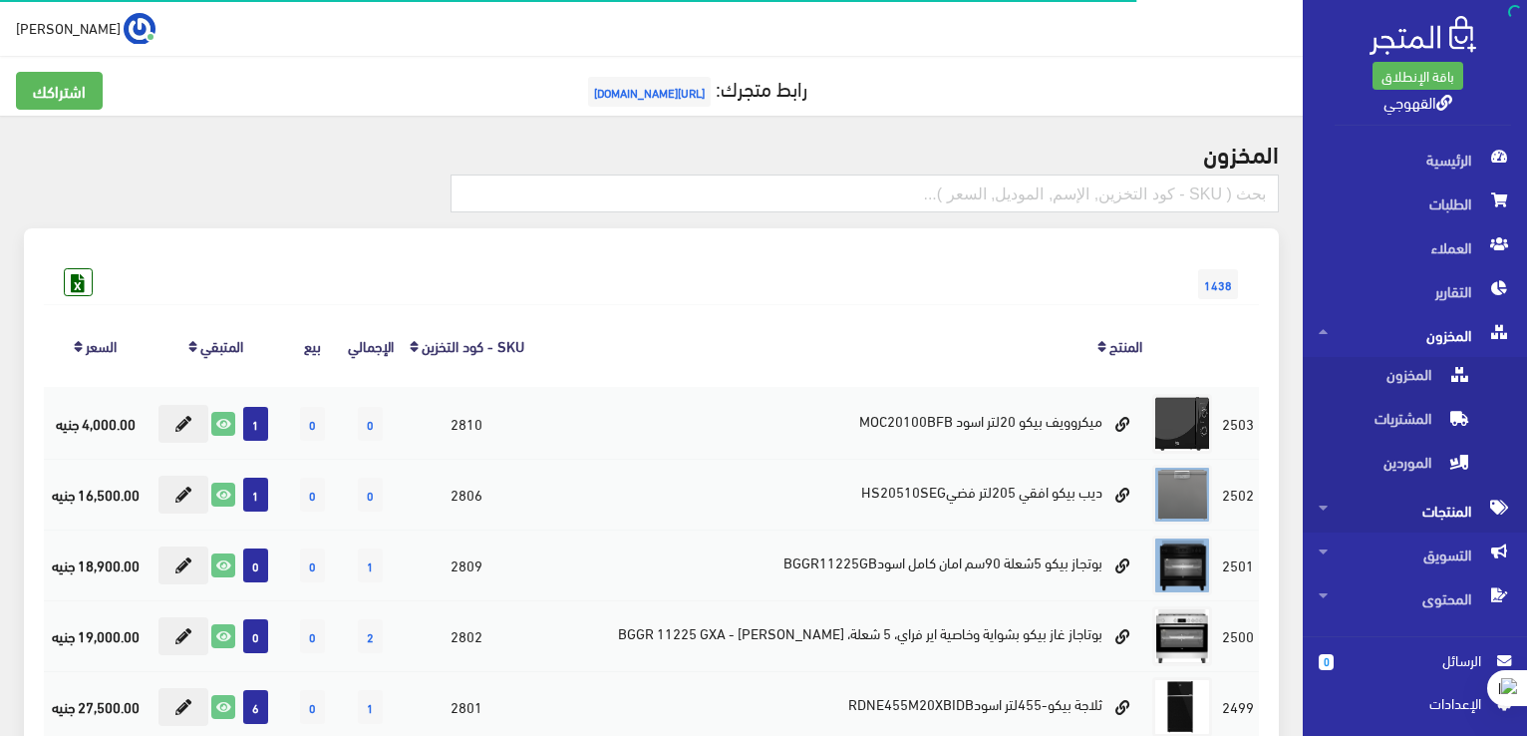
click at [1489, 523] on span "المنتجات" at bounding box center [1415, 510] width 192 height 44
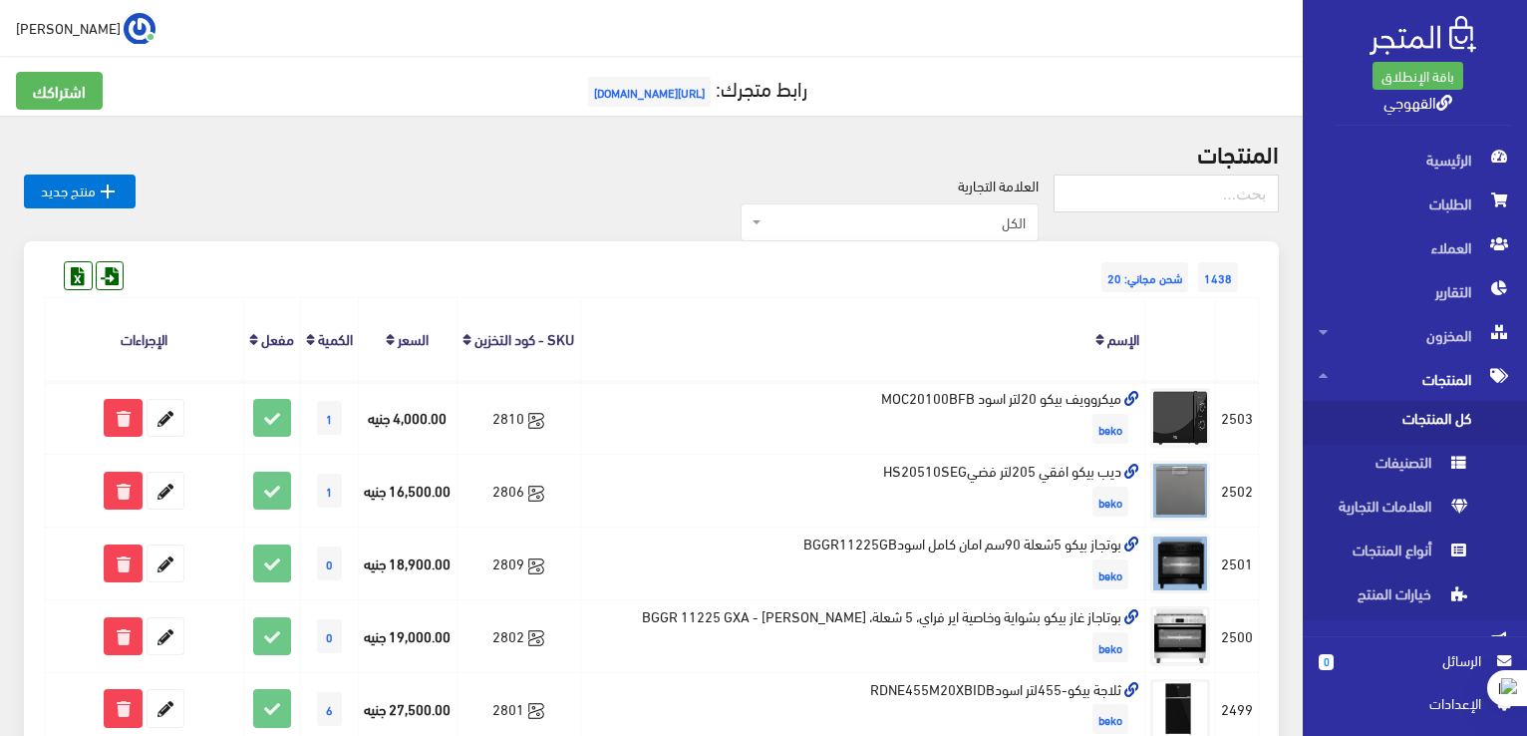
click at [1446, 408] on span "كل المنتجات" at bounding box center [1395, 423] width 152 height 44
click at [104, 279] on icon at bounding box center [110, 275] width 26 height 26
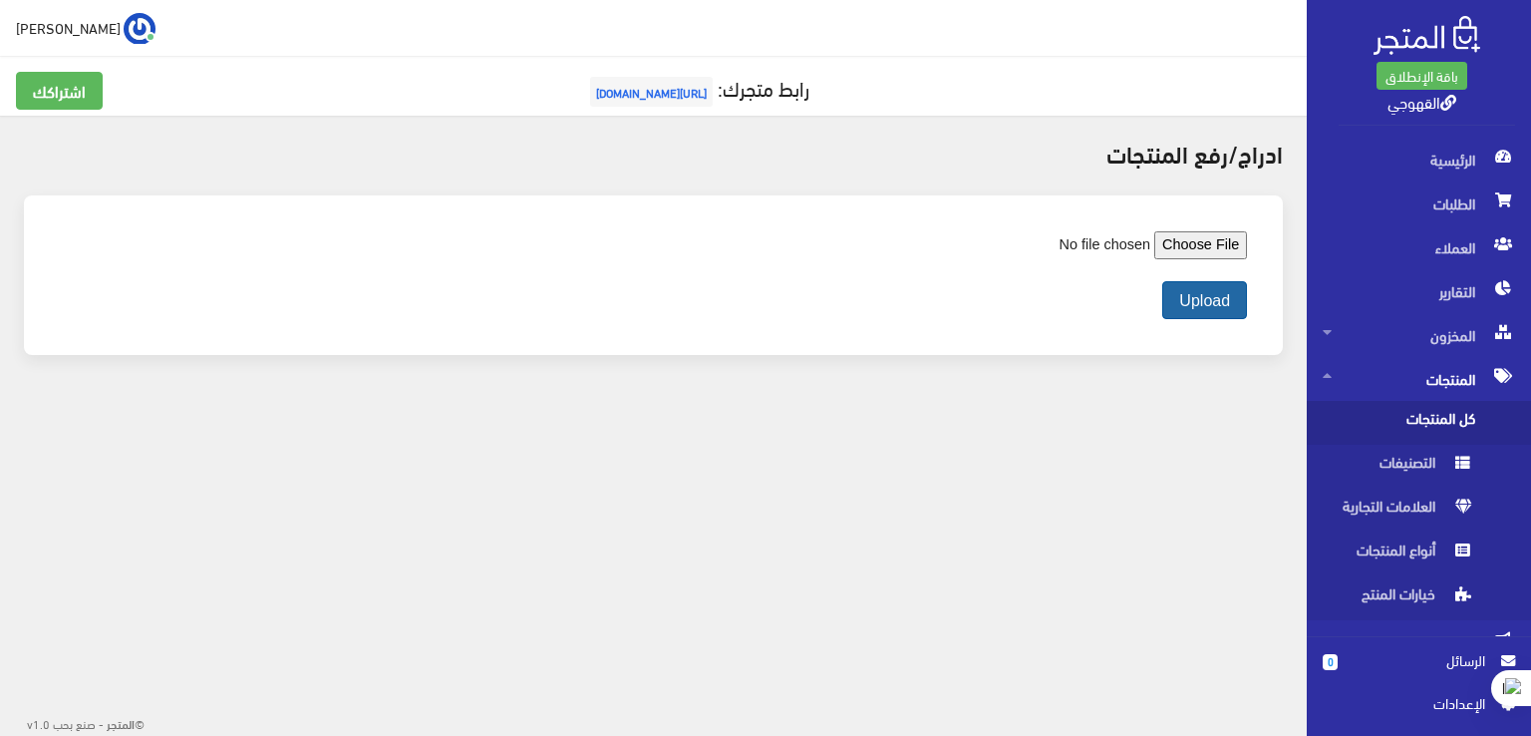
click at [1223, 295] on button "Upload" at bounding box center [1204, 300] width 85 height 38
click at [1209, 246] on input "file" at bounding box center [1110, 245] width 273 height 28
click at [1197, 281] on button "Upload" at bounding box center [1204, 300] width 85 height 38
click at [1432, 402] on span "كل المنتجات" at bounding box center [1399, 423] width 152 height 44
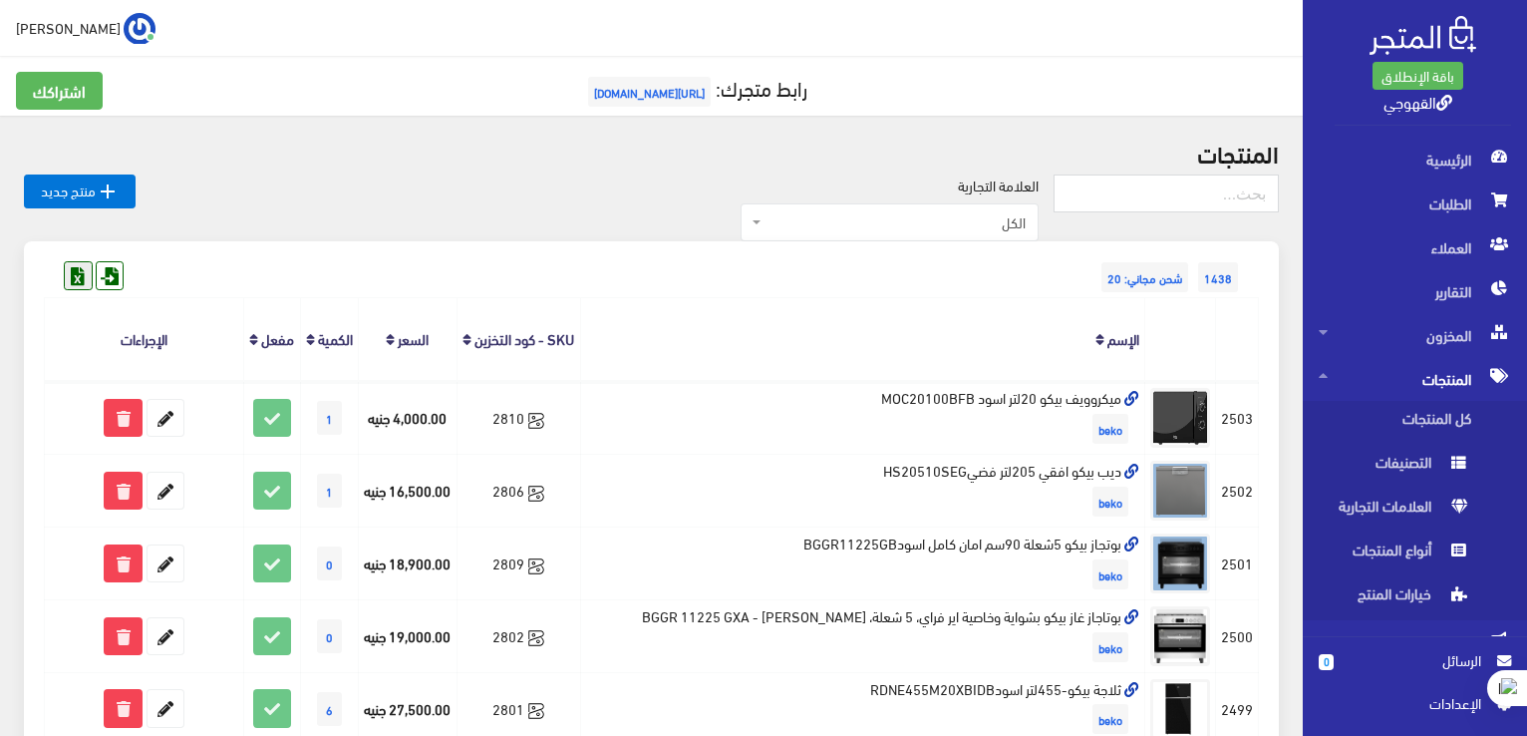
click at [75, 276] on icon at bounding box center [78, 275] width 26 height 26
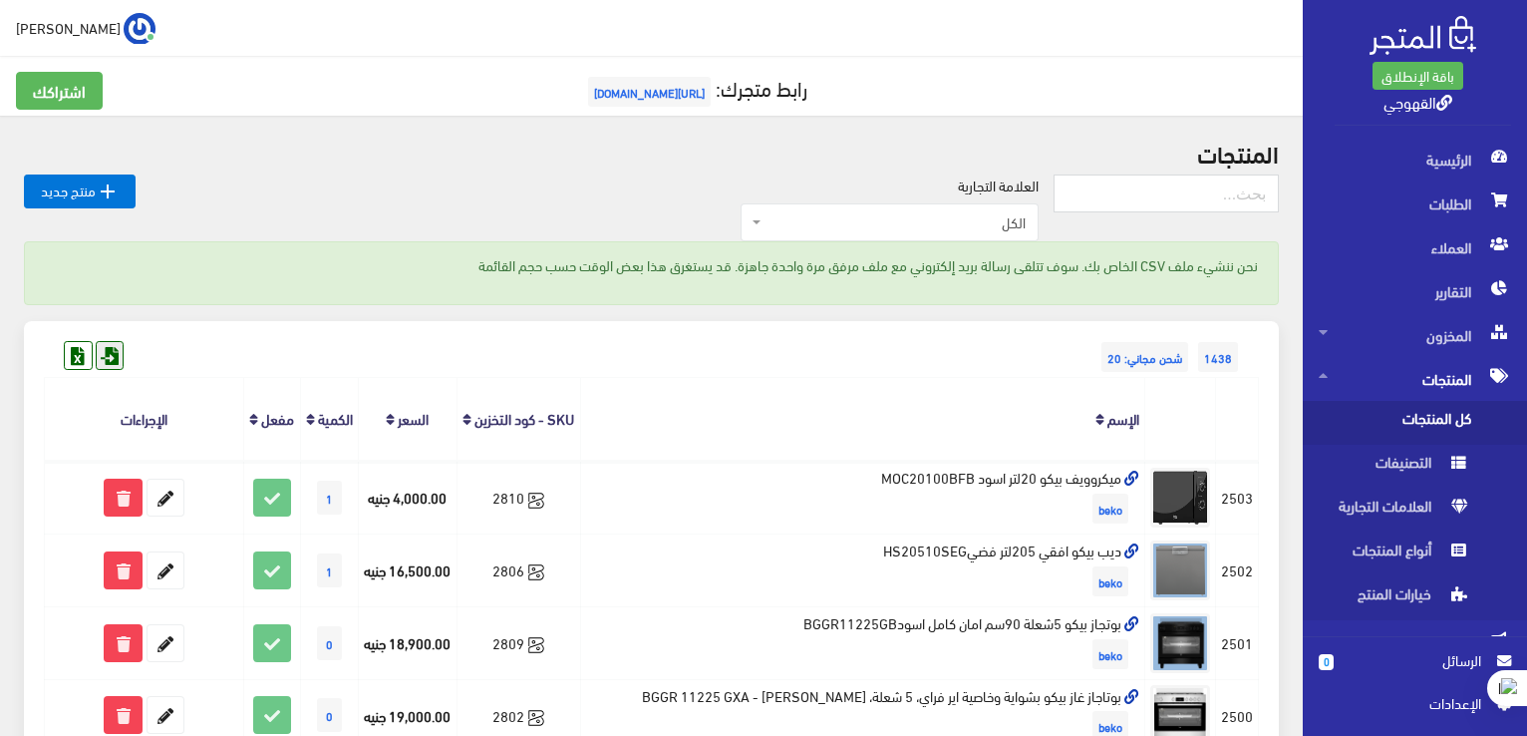
click at [119, 368] on icon at bounding box center [110, 355] width 26 height 26
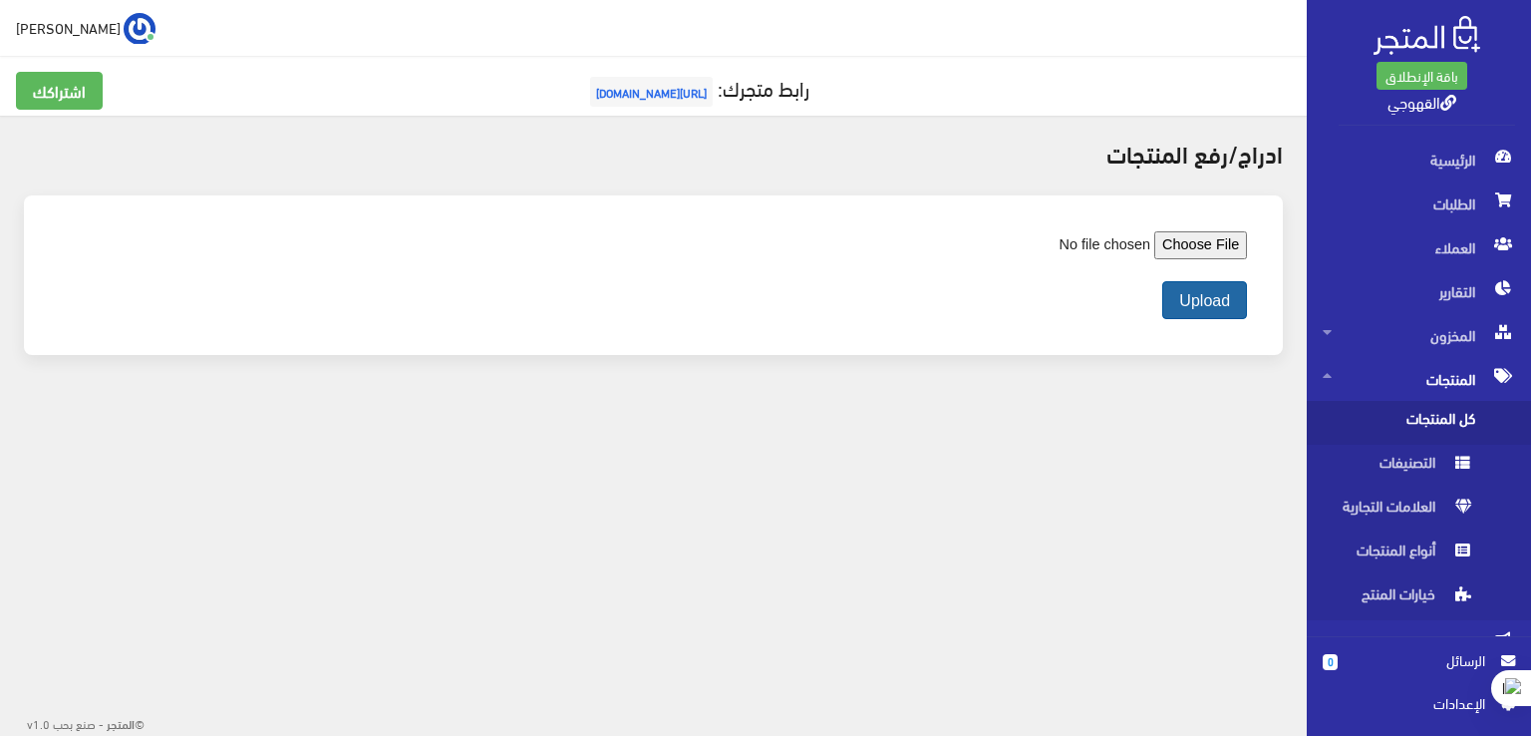
click at [1189, 293] on button "Upload" at bounding box center [1204, 300] width 85 height 38
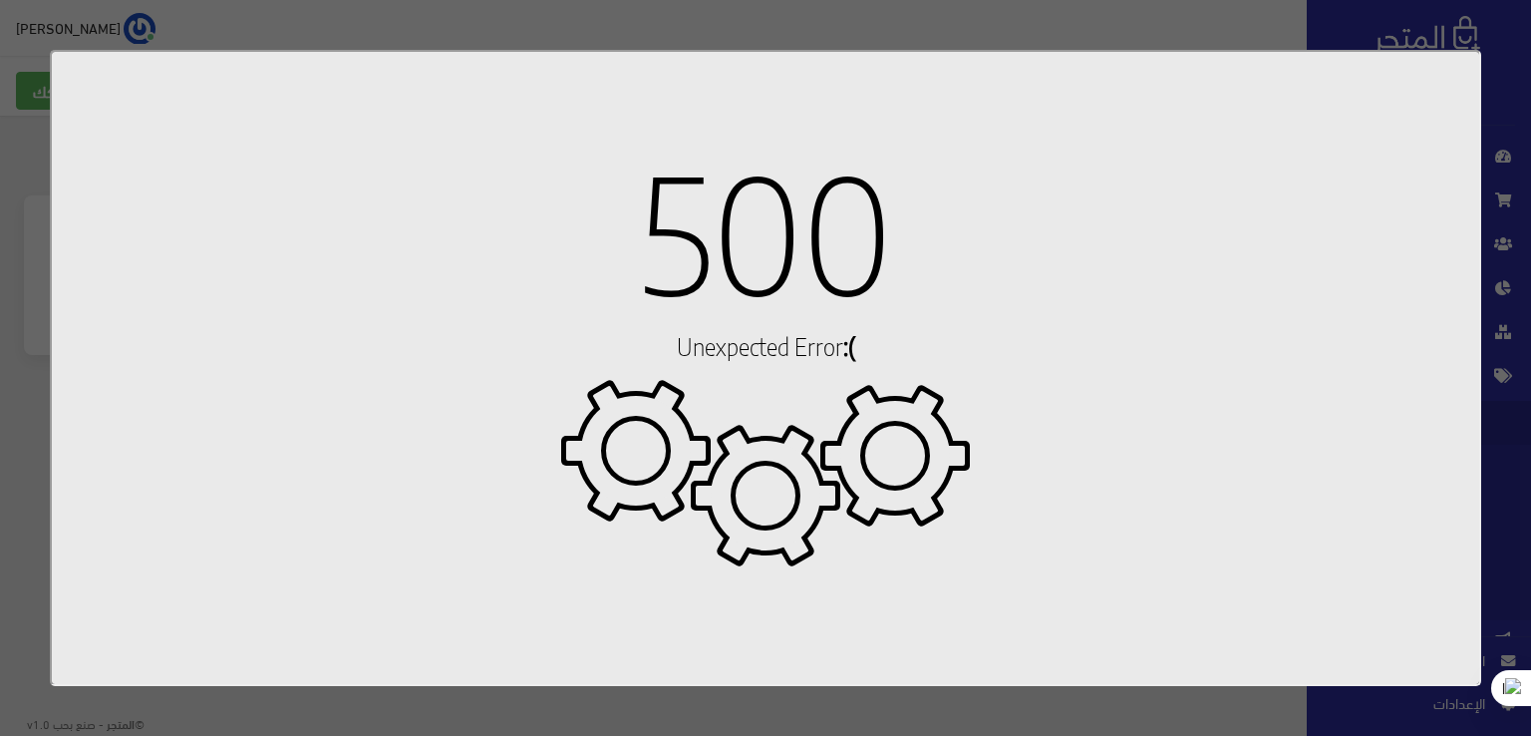
click at [1503, 37] on div at bounding box center [765, 368] width 1531 height 736
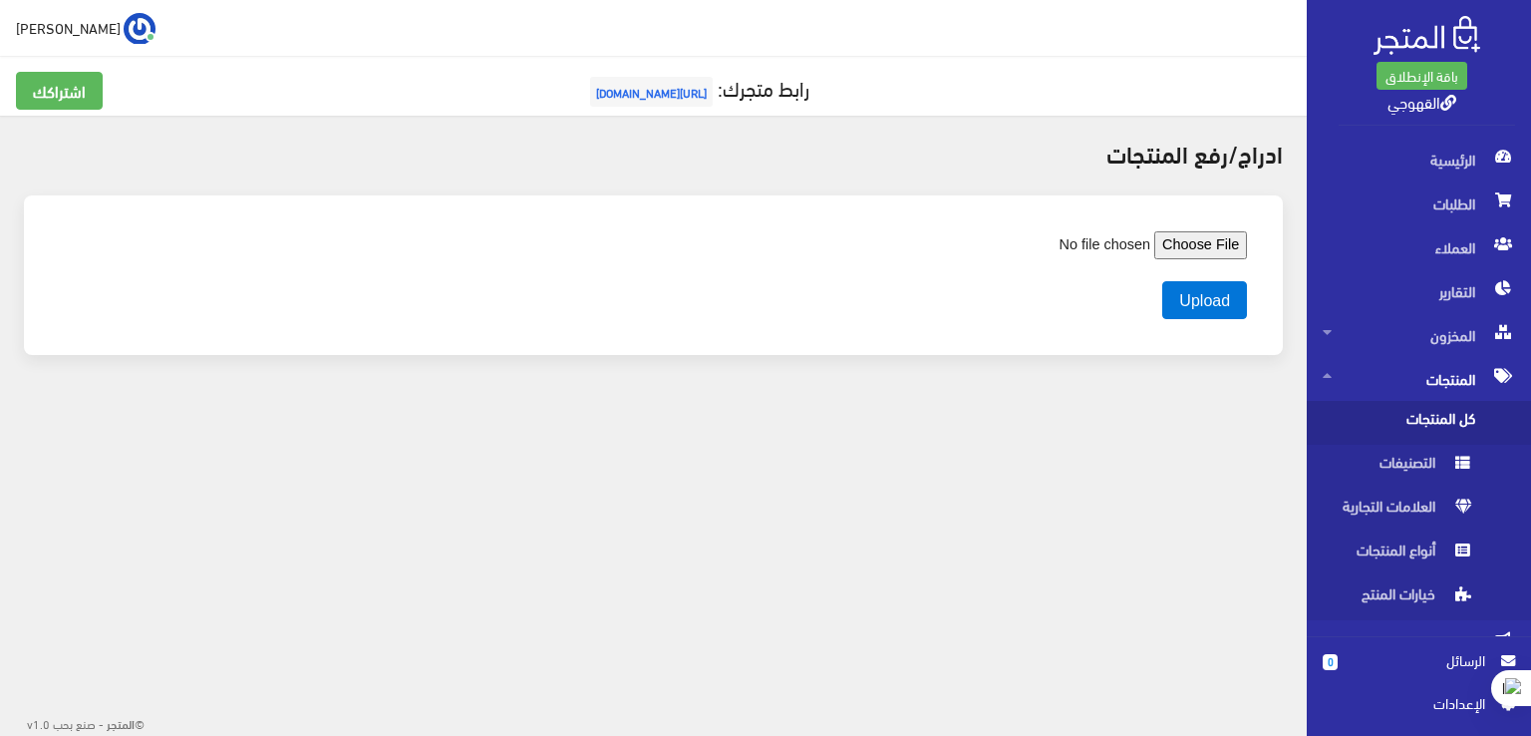
click at [1503, 37] on div "باقة الإنطلاق القهوجي" at bounding box center [1427, 69] width 176 height 114
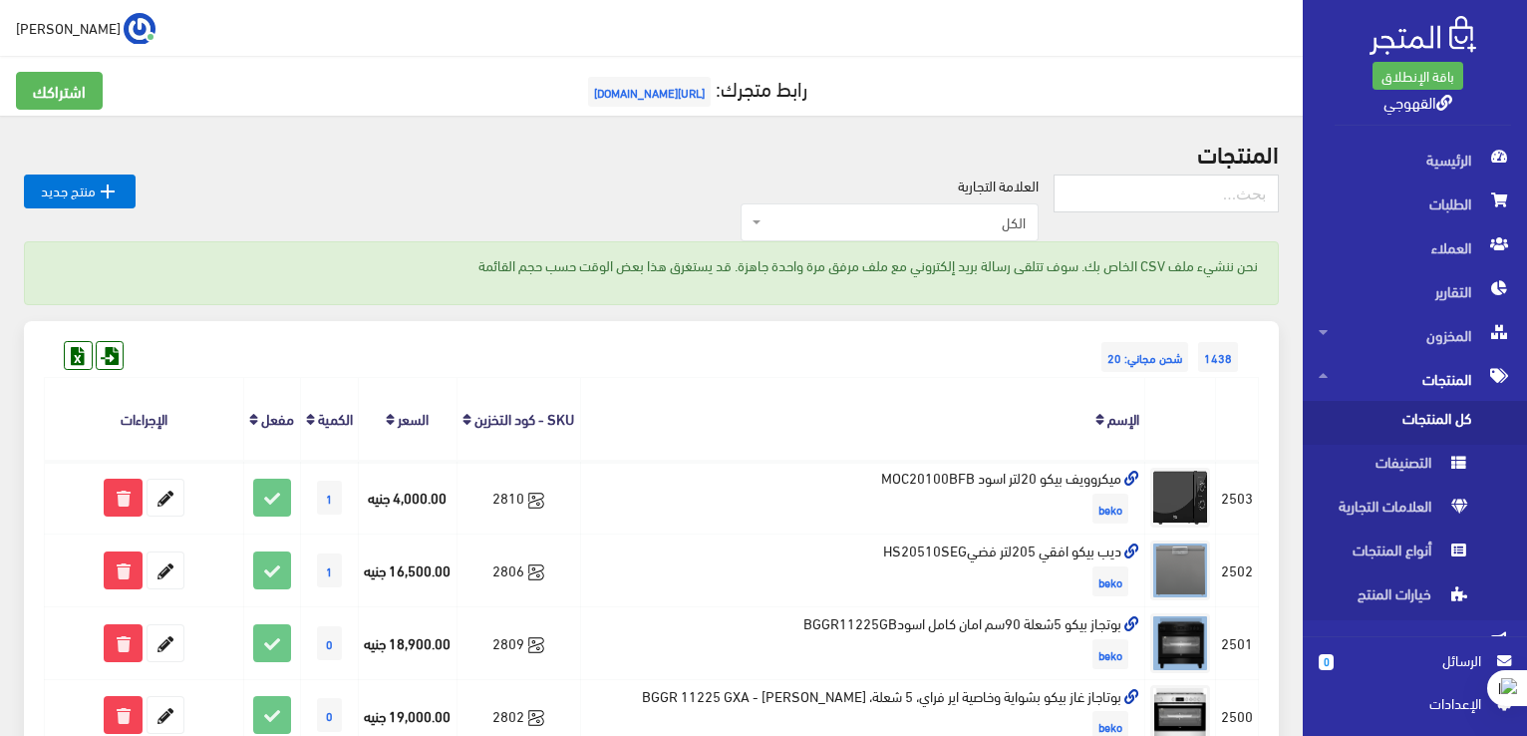
click at [1073, 283] on div "نحن ننشيء ملف CSV الخاص بك. سوف تتلقى رسالة بريد إلكتروني مع ملف مرفق مرة واحدة…" at bounding box center [651, 273] width 1255 height 64
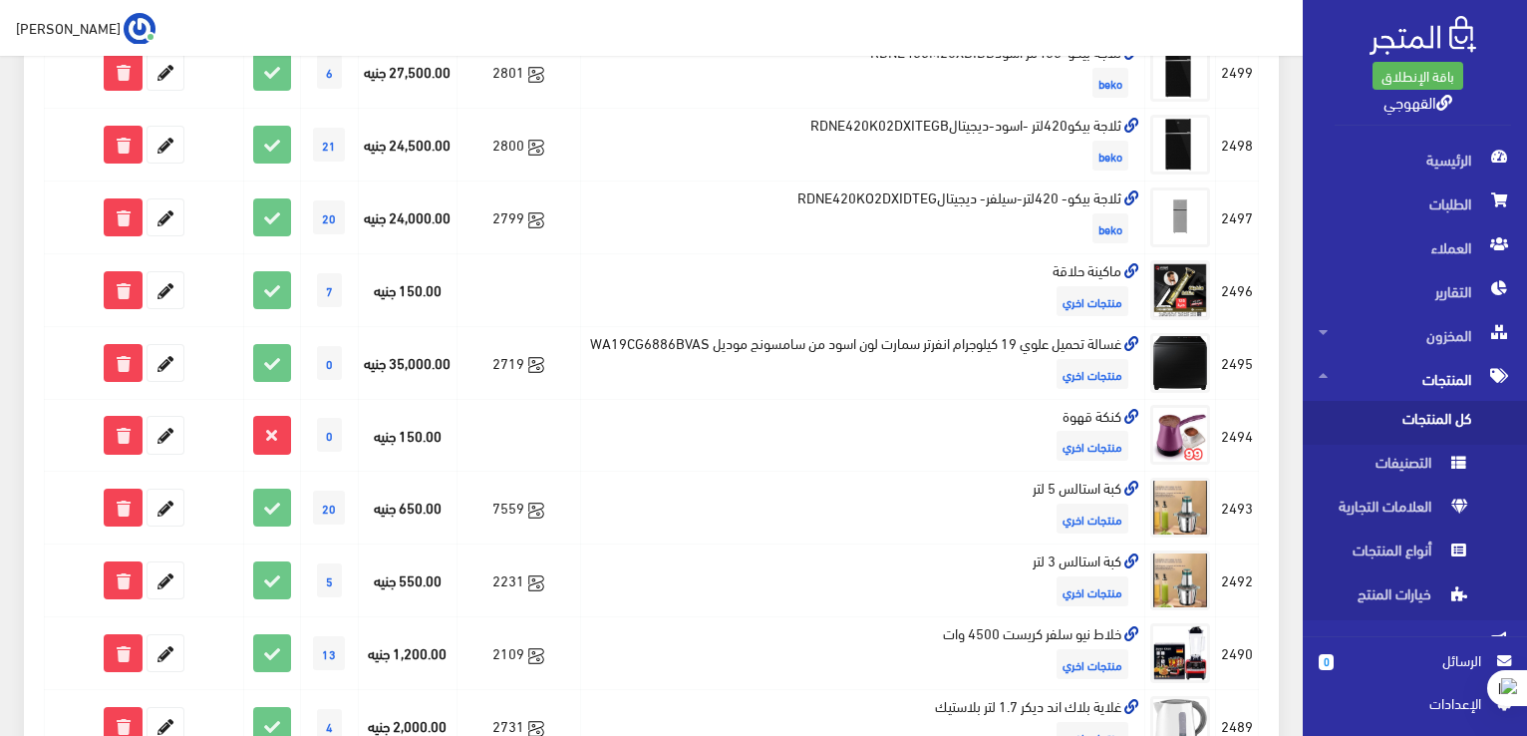
scroll to position [718, 0]
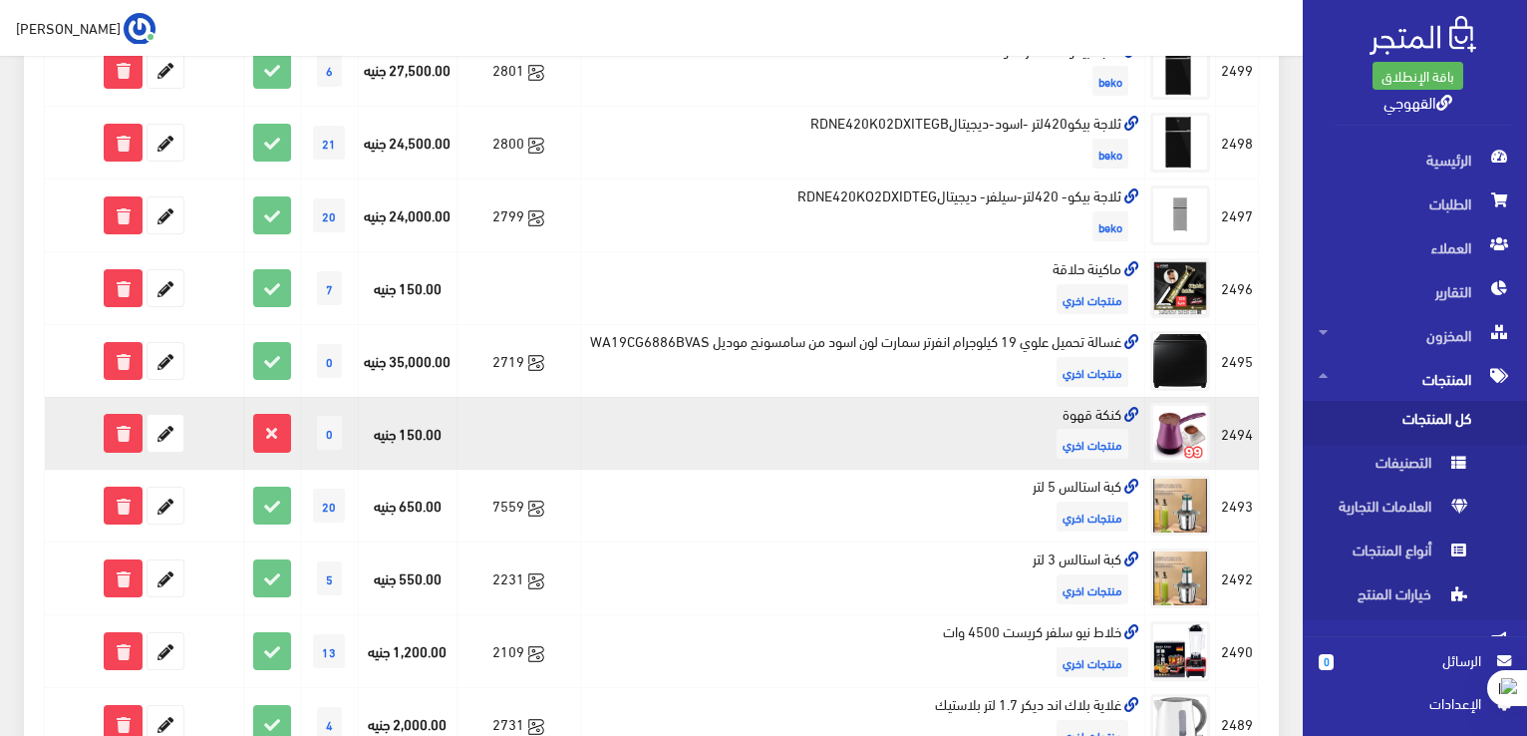
click at [324, 450] on span "0" at bounding box center [329, 433] width 25 height 34
click at [171, 451] on icon at bounding box center [166, 433] width 36 height 36
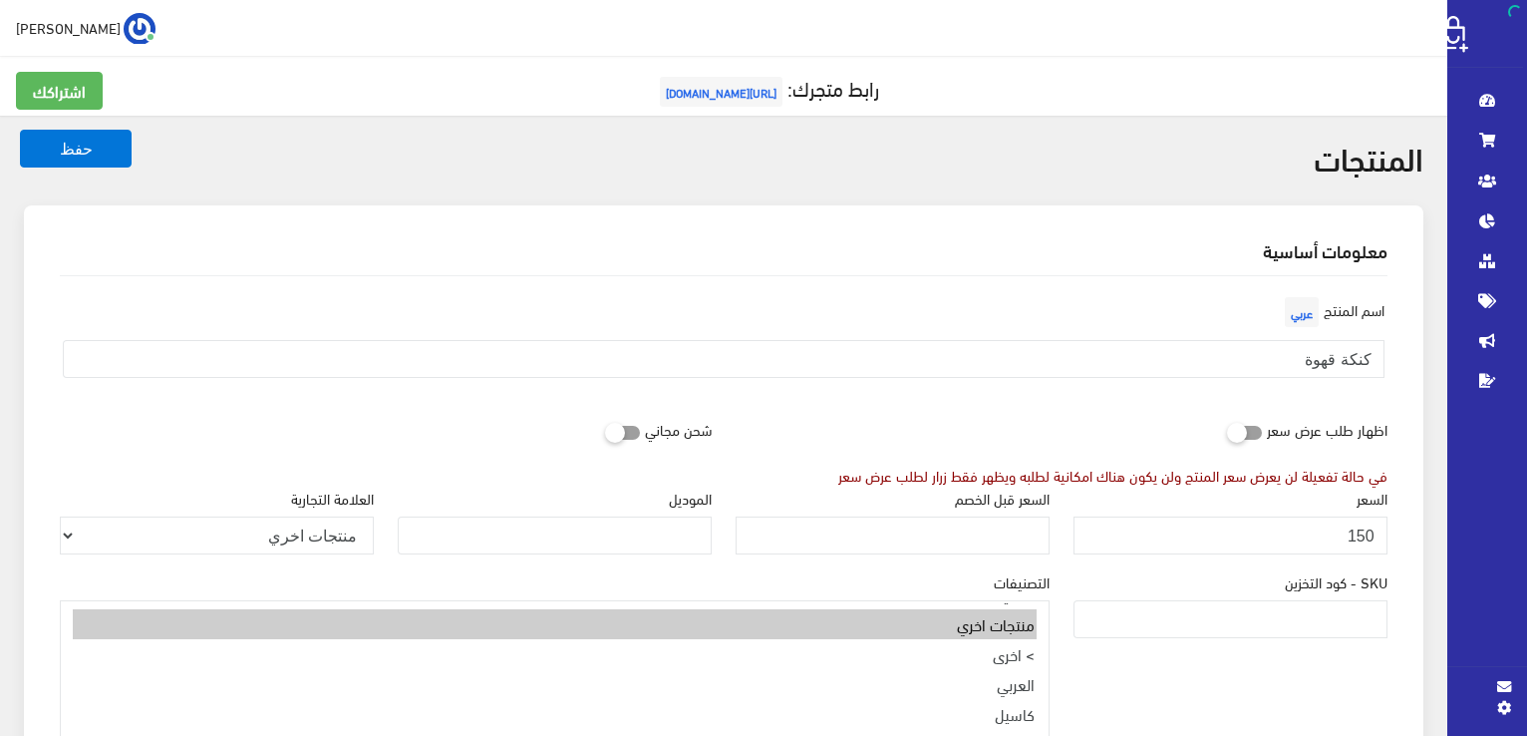
scroll to position [1077, 0]
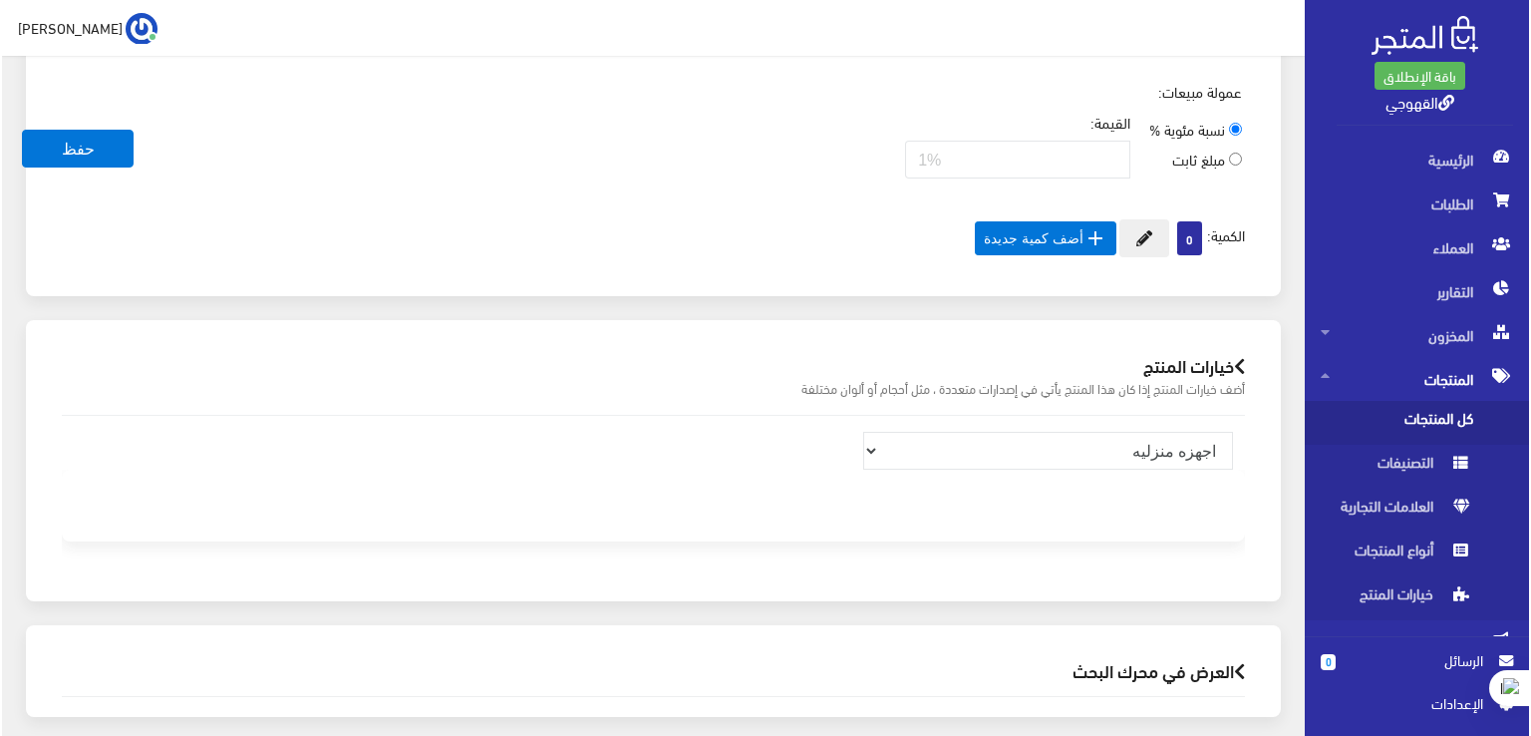
scroll to position [1251, 0]
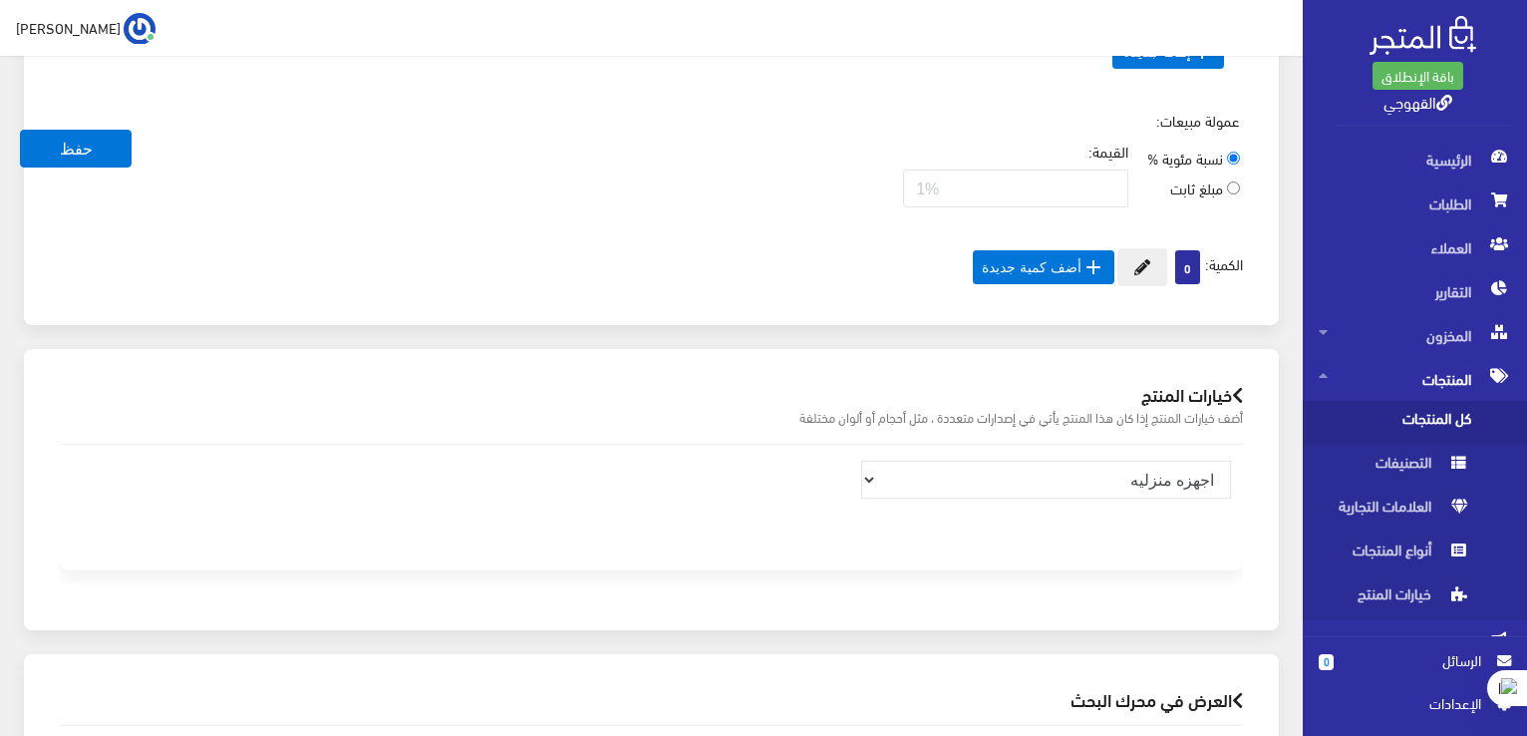
click at [1178, 260] on span "0" at bounding box center [1187, 267] width 25 height 34
click at [1124, 264] on button at bounding box center [1142, 267] width 50 height 38
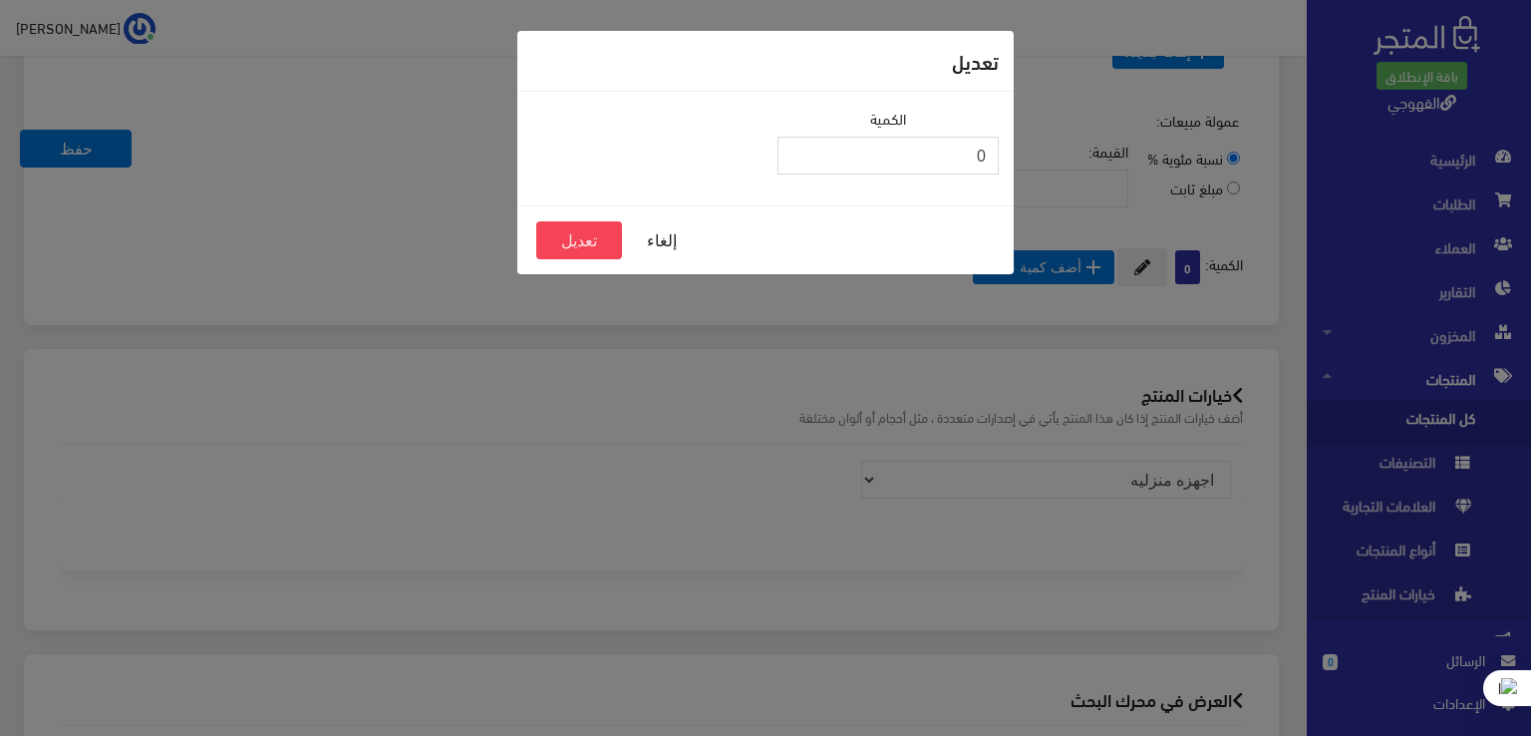
click at [938, 160] on input "0" at bounding box center [887, 156] width 221 height 38
click at [993, 156] on input "0" at bounding box center [887, 156] width 221 height 38
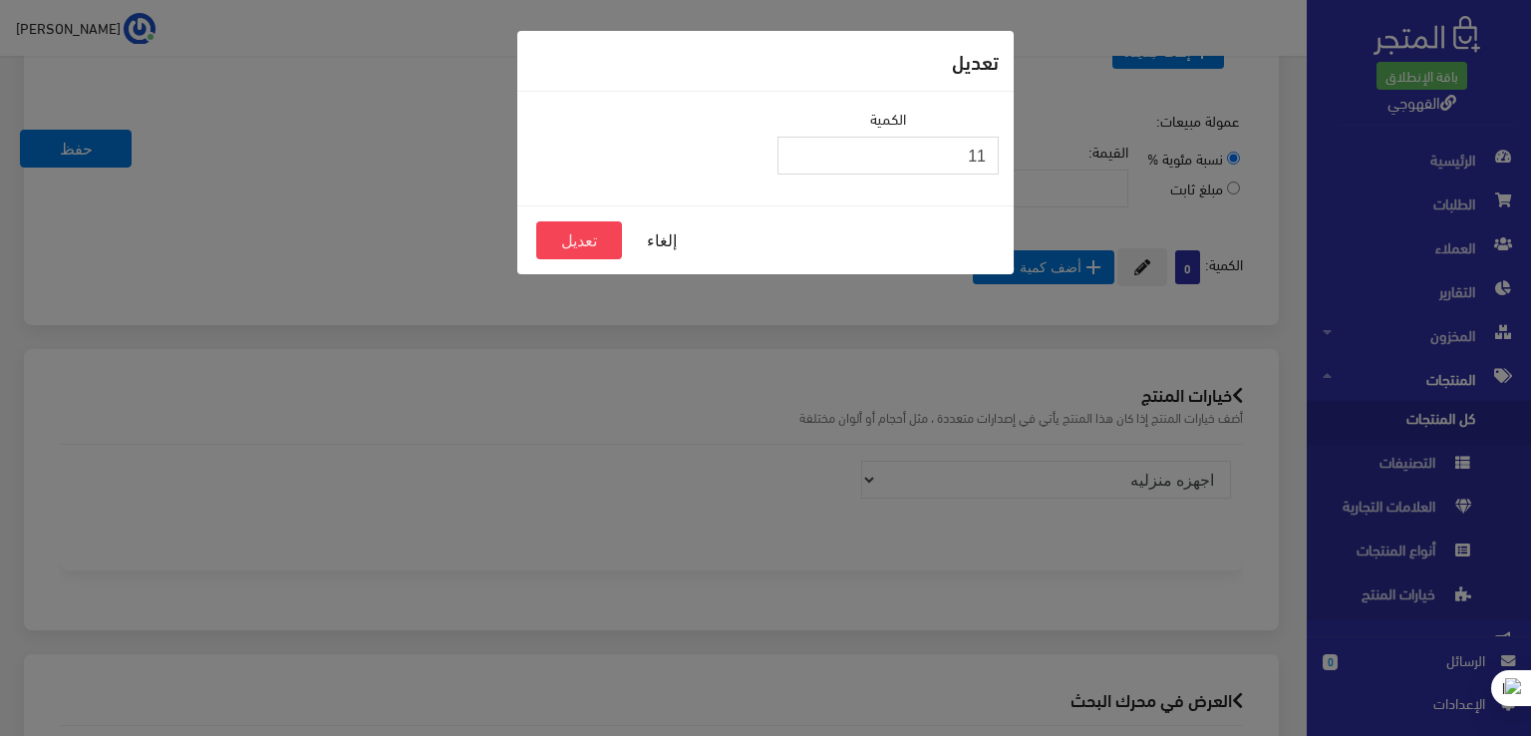
type input "1"
type input "10"
click at [599, 248] on button "تعديل" at bounding box center [579, 240] width 86 height 38
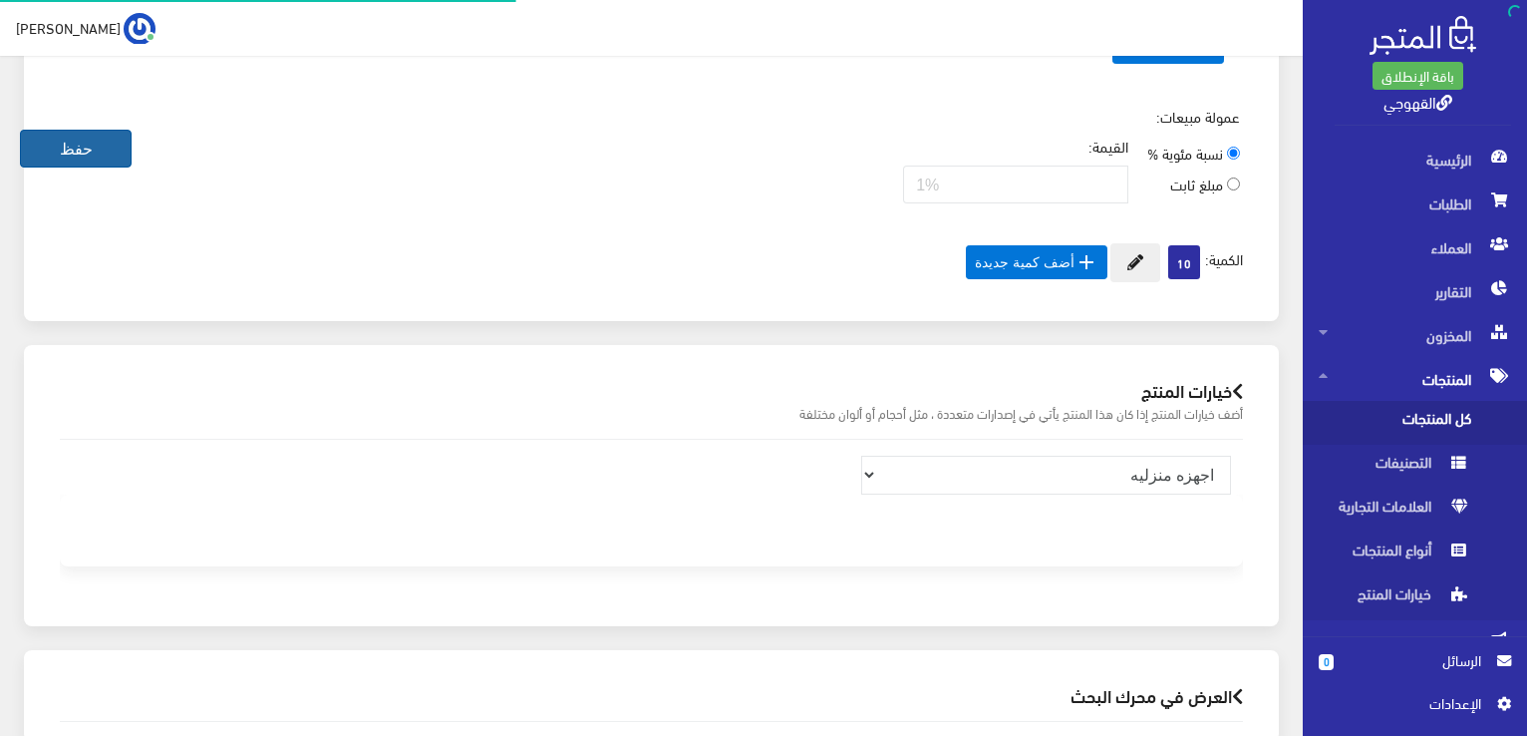
scroll to position [1077, 0]
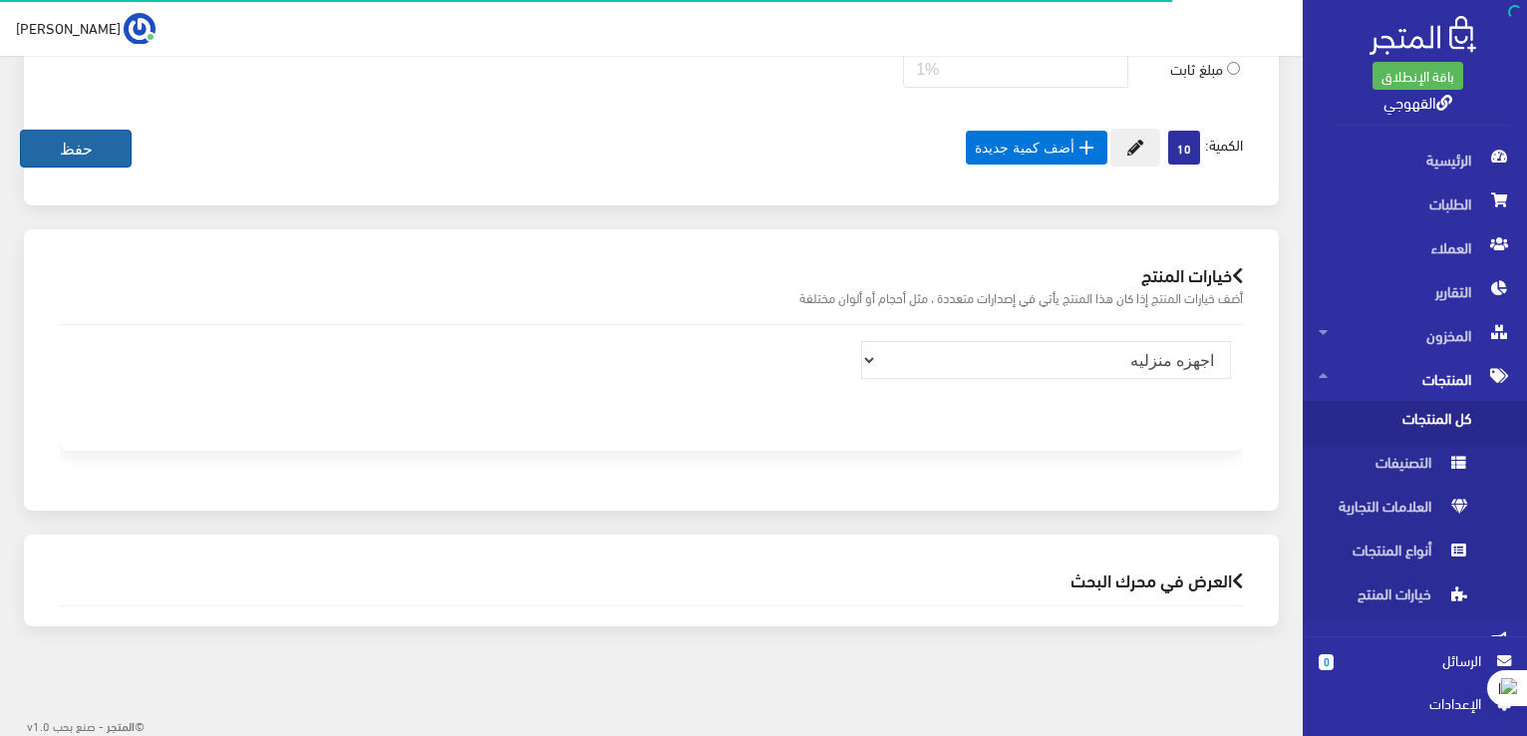
click at [64, 151] on button "حفظ" at bounding box center [76, 149] width 112 height 38
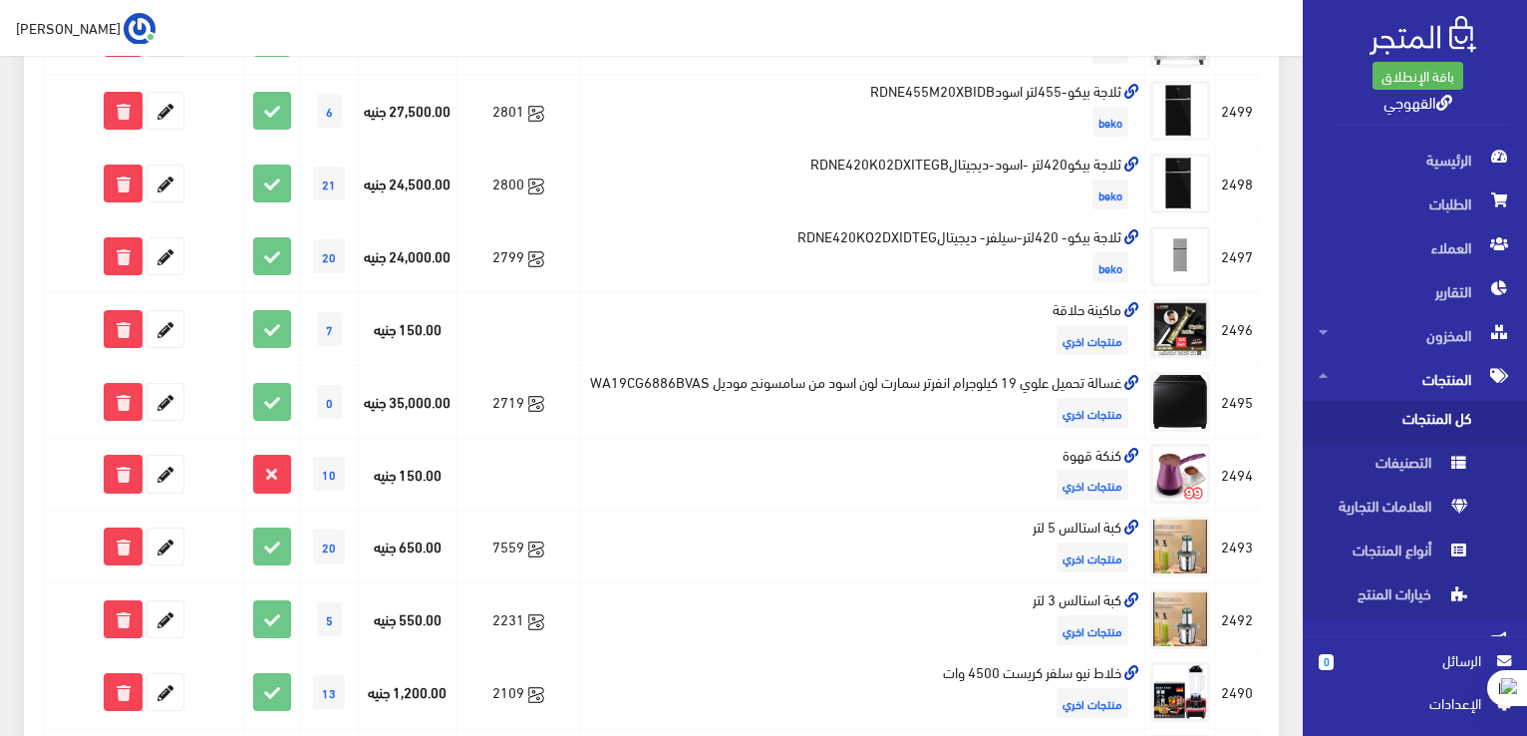
scroll to position [681, 0]
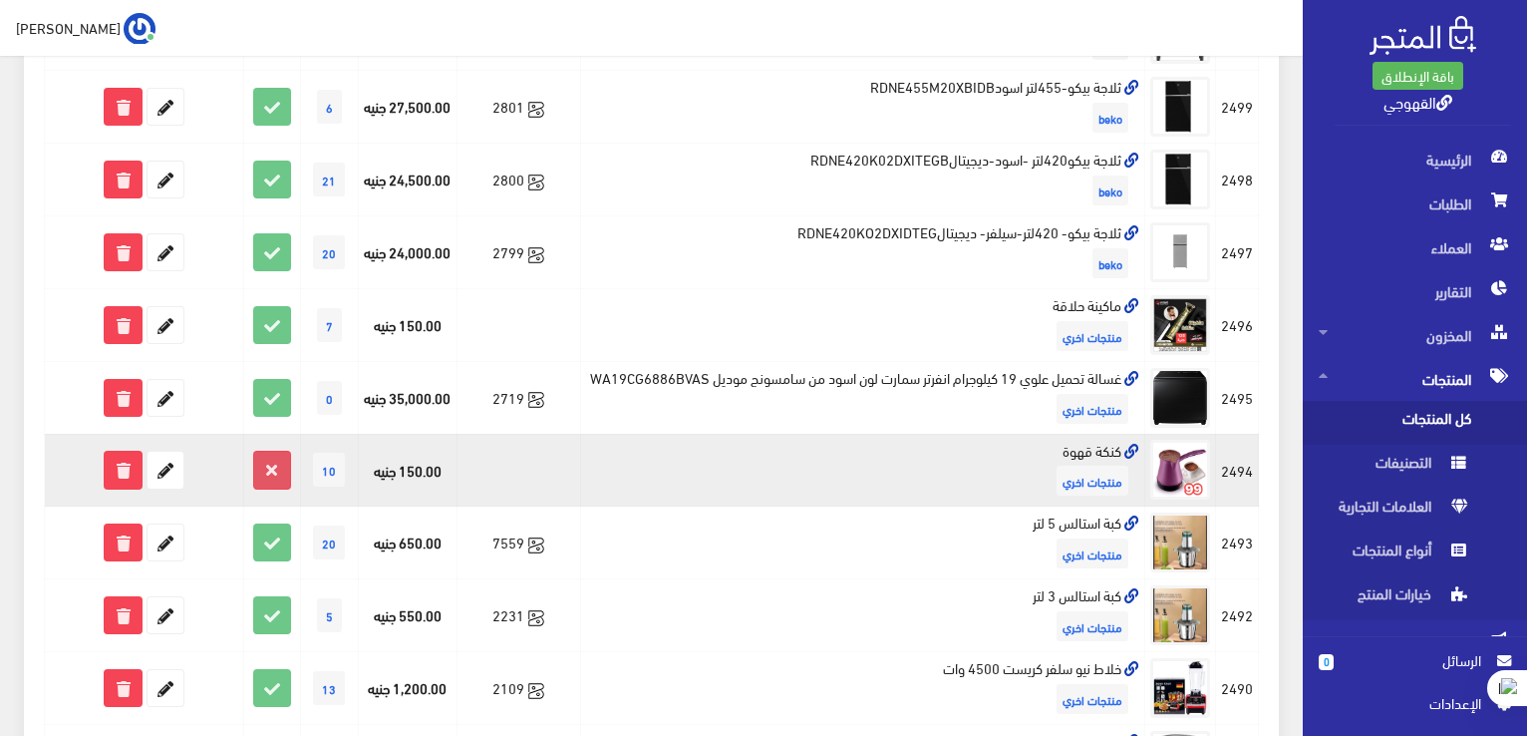
click at [279, 487] on icon at bounding box center [272, 470] width 36 height 36
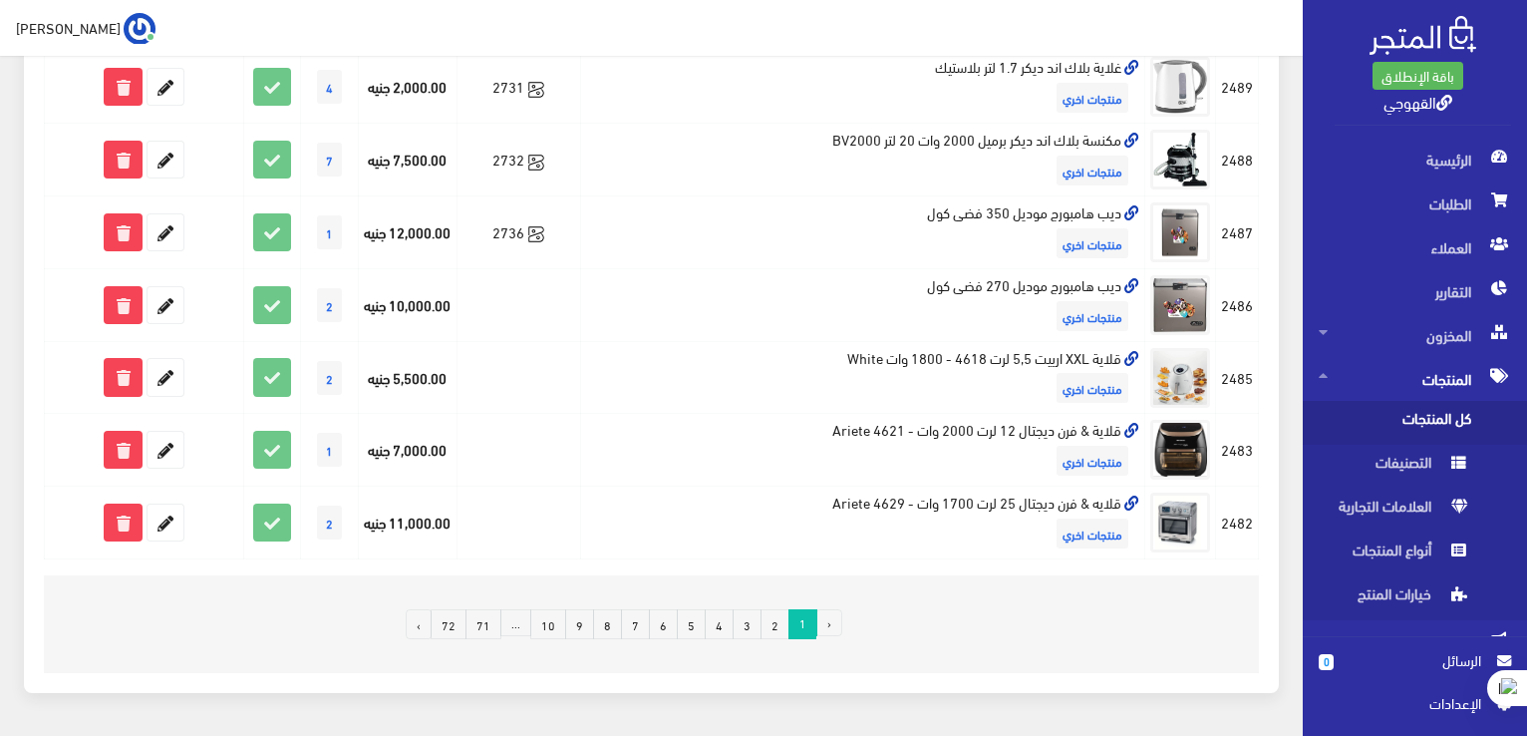
scroll to position [1382, 0]
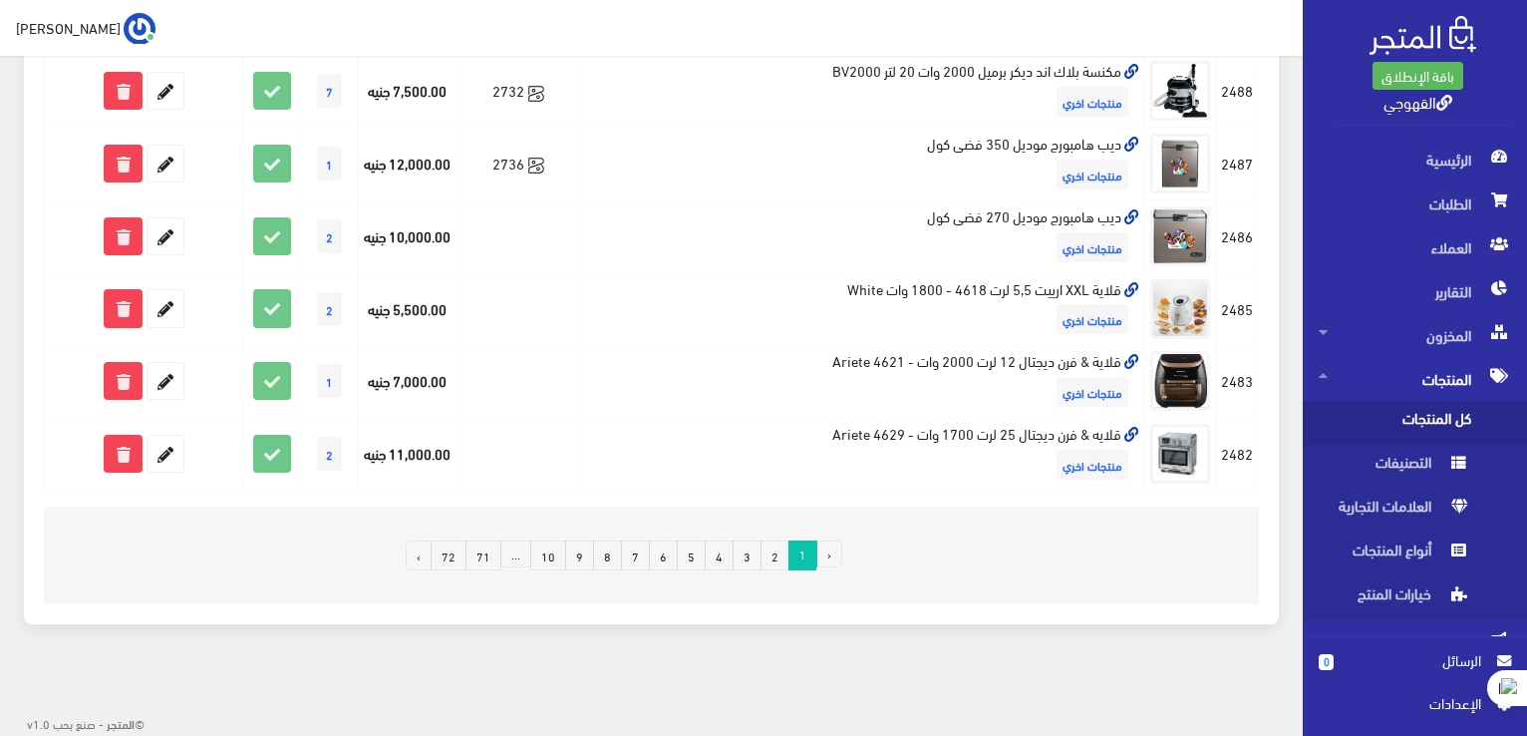
click at [780, 555] on link "2" at bounding box center [775, 555] width 29 height 30
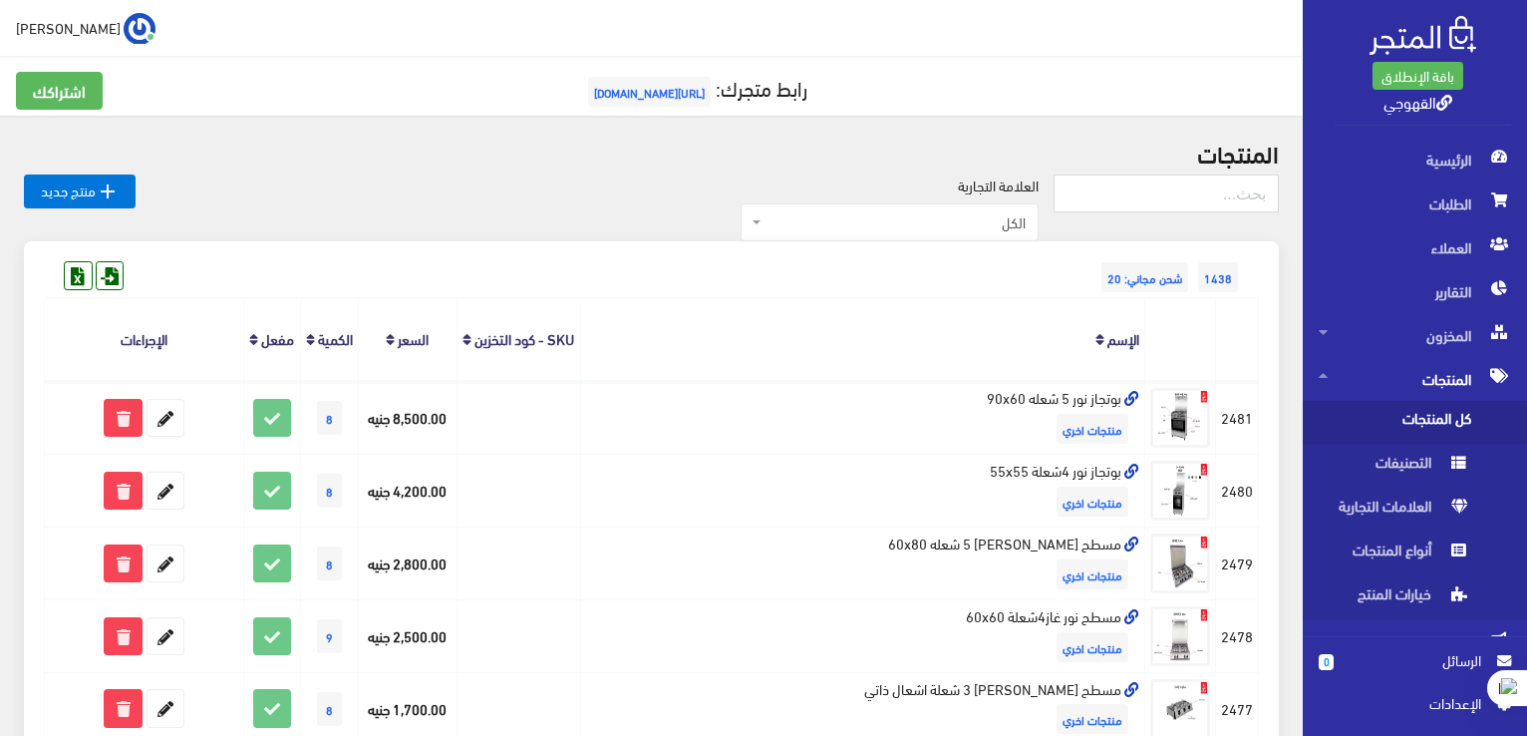
click at [1065, 305] on th "الإسم" at bounding box center [862, 339] width 565 height 83
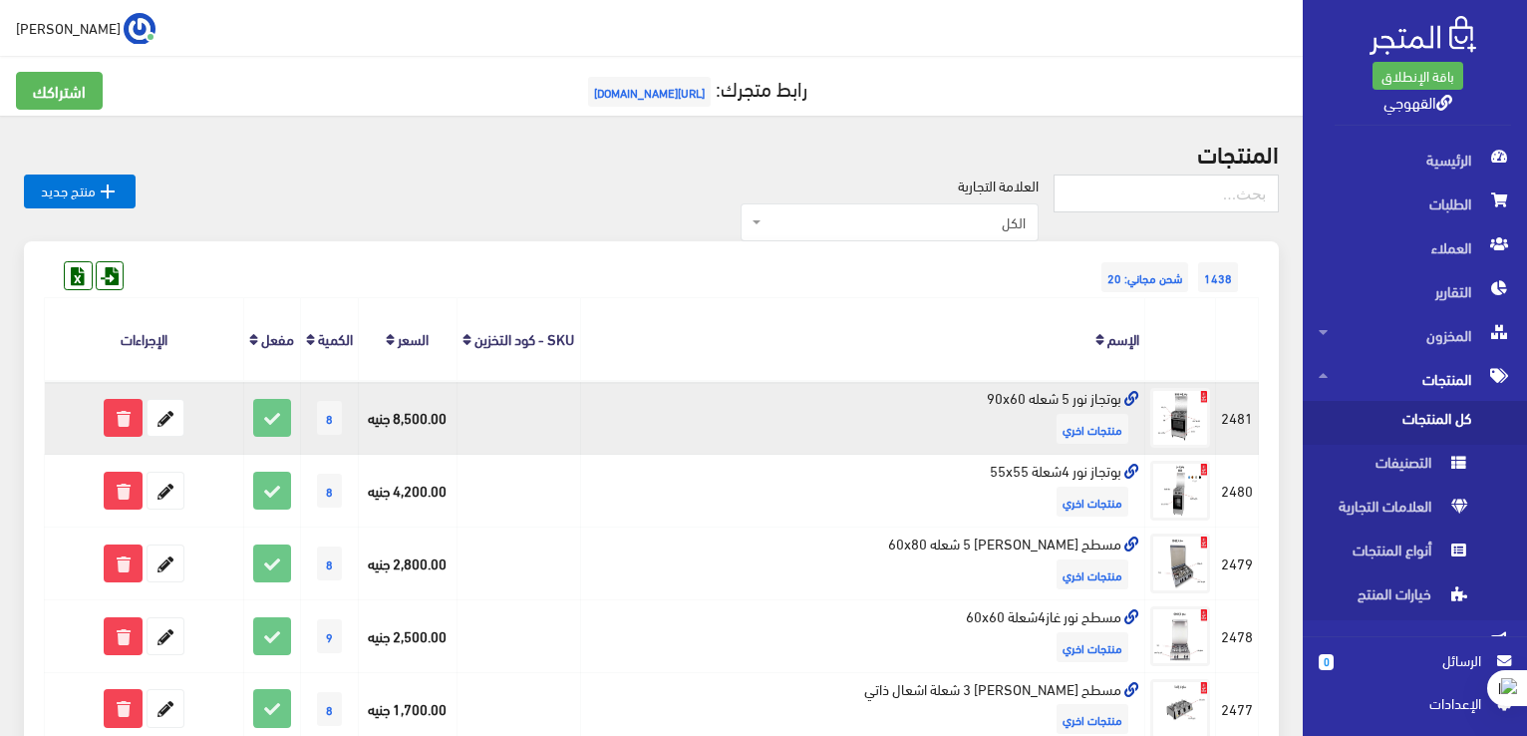
click at [1103, 416] on td "بوتجاز نور 5 شعله 90x60 منتجات اخري" at bounding box center [862, 417] width 565 height 73
copy td "بوتجاز نور 5 شعله 90x60"
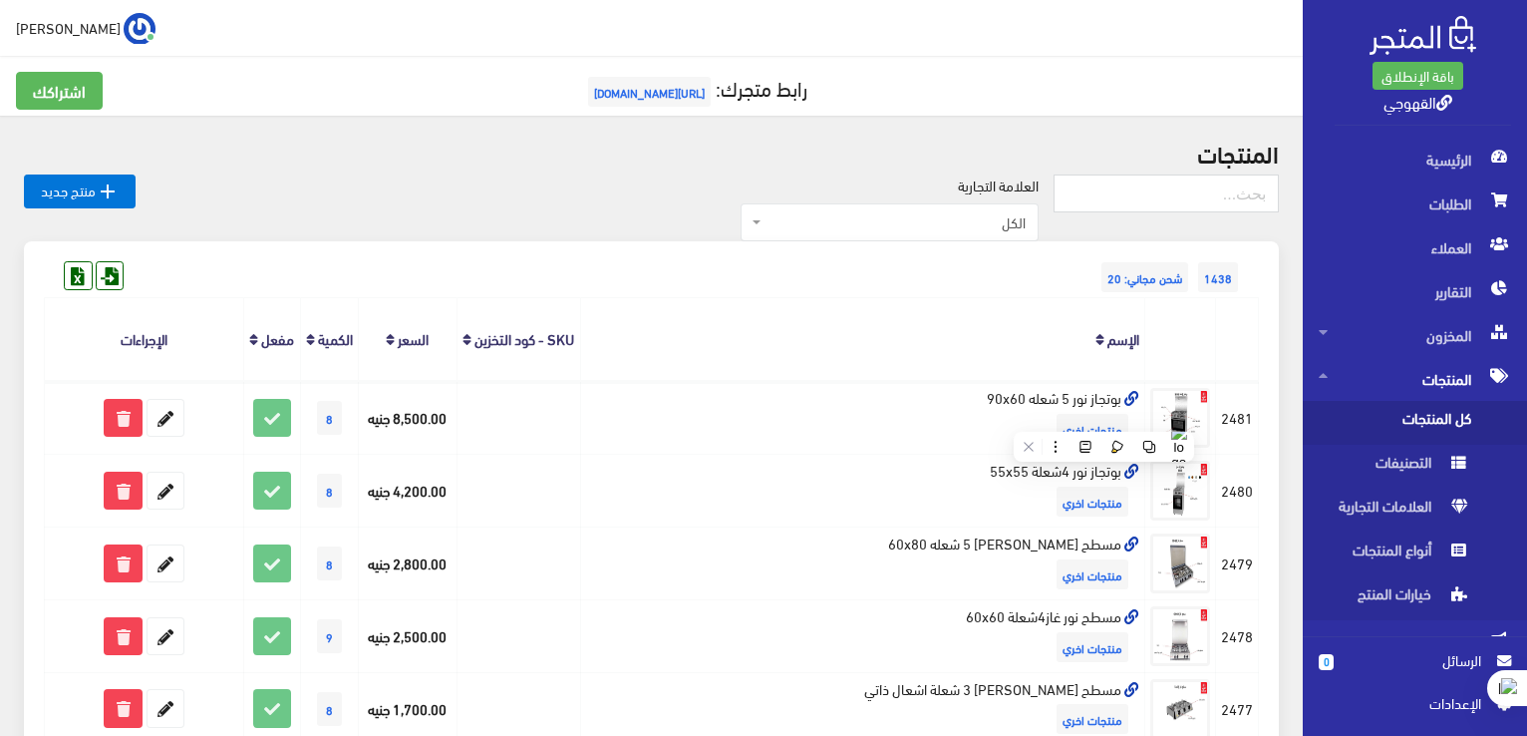
click at [421, 176] on div "العلامة التجارية الكل منتجات اخري امبريال فريش كريازي يونيون آير تورنيدو شارب L…" at bounding box center [595, 208] width 918 height 68
click at [417, 164] on h2 "المنتجات" at bounding box center [651, 153] width 1255 height 26
drag, startPoint x: 399, startPoint y: 179, endPoint x: 499, endPoint y: 192, distance: 101.5
